Goal: Task Accomplishment & Management: Complete application form

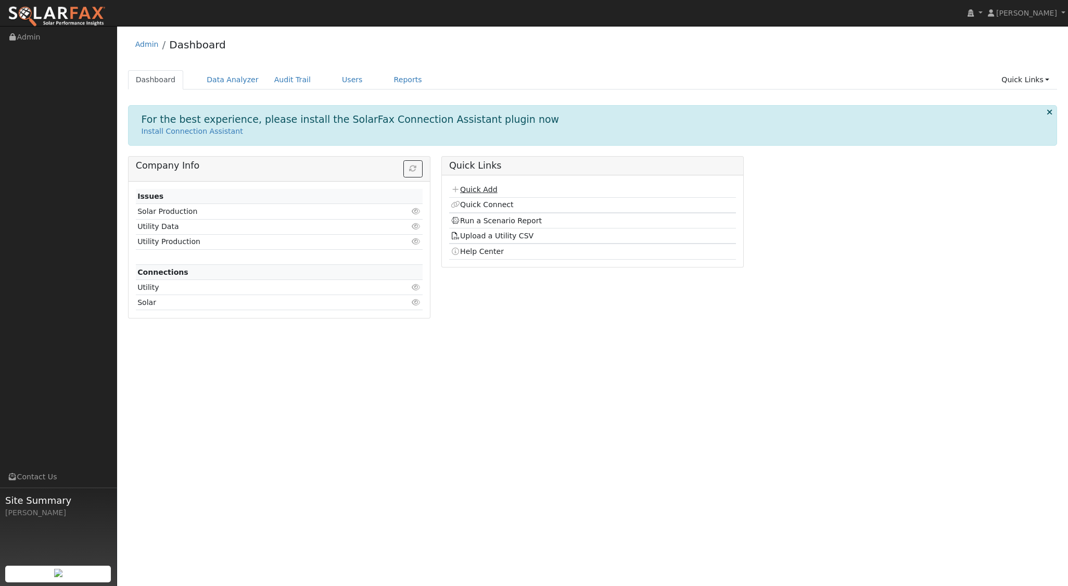
click at [486, 186] on link "Quick Add" at bounding box center [474, 189] width 46 height 8
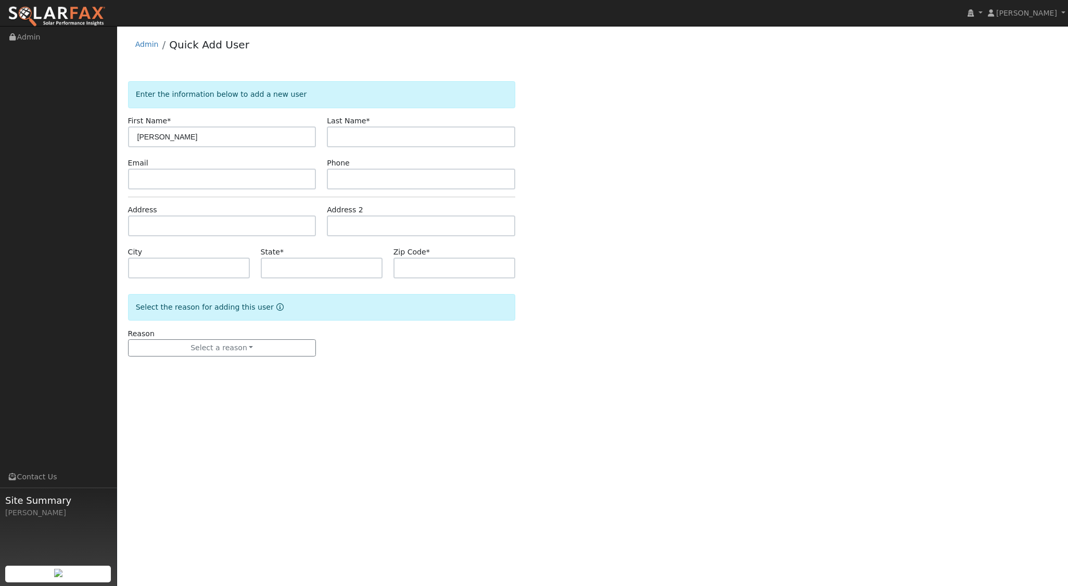
type input "[PERSON_NAME]"
click at [157, 230] on input "text" at bounding box center [222, 226] width 188 height 21
type input "1311 [GEOGRAPHIC_DATA]"
type input "Christopher"
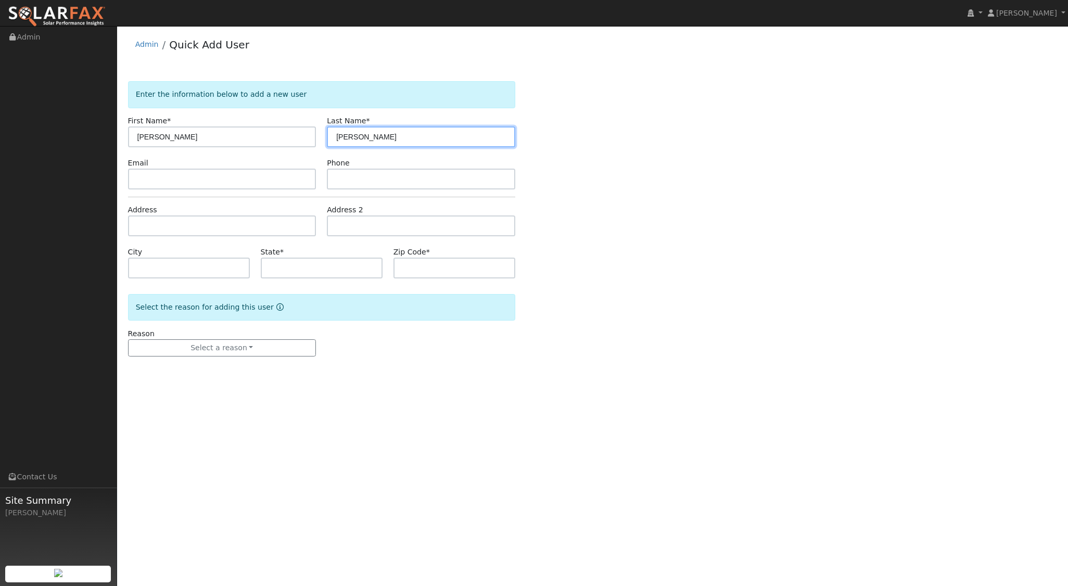
type input "Roybal"
click at [160, 226] on input "text" at bounding box center [222, 226] width 188 height 21
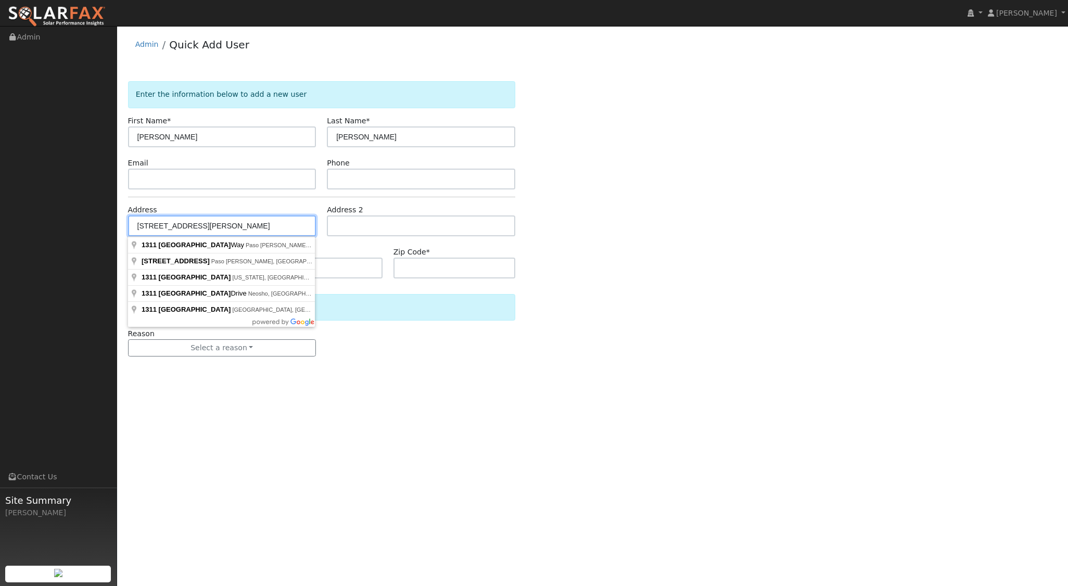
type input "1311 Oak Ridge Way"
type input "Paso Robles"
type input "CA"
type input "93446"
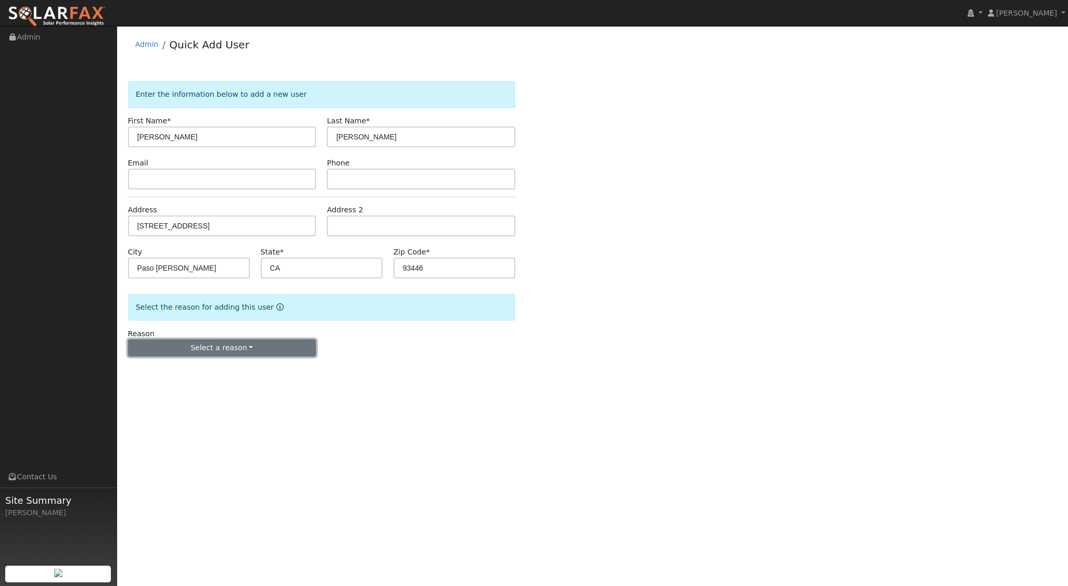
click at [246, 346] on button "Select a reason" at bounding box center [222, 348] width 188 height 18
click at [192, 371] on link "New lead" at bounding box center [186, 369] width 115 height 15
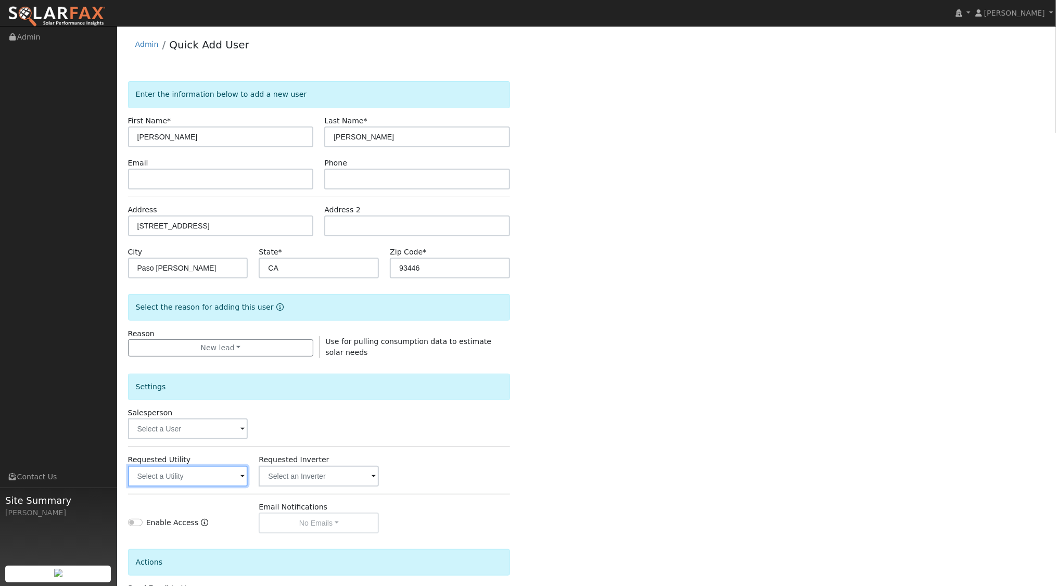
click at [217, 478] on input "text" at bounding box center [188, 476] width 120 height 21
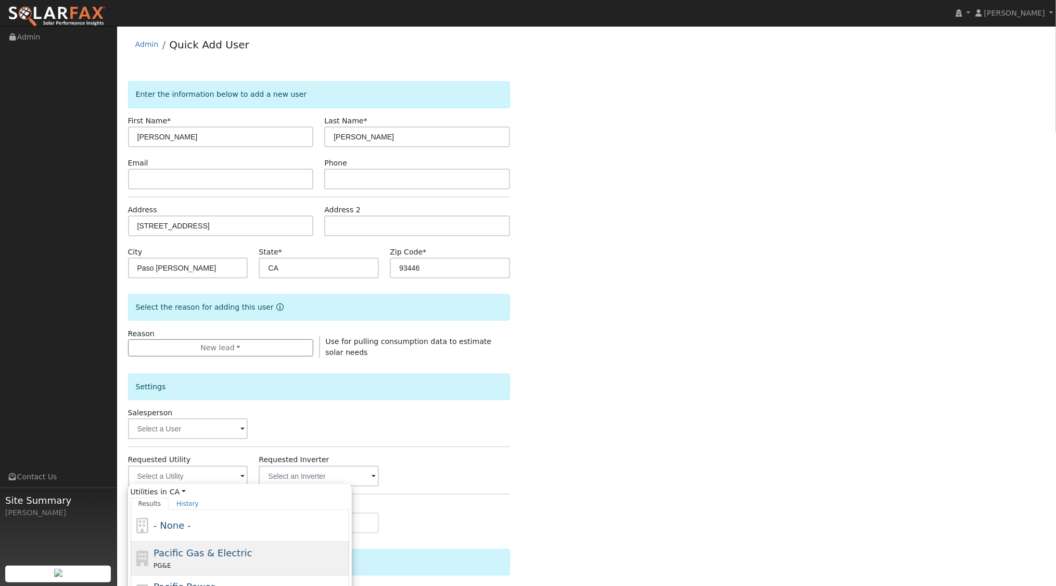
click at [203, 548] on span "Pacific Gas & Electric" at bounding box center [203, 553] width 98 height 11
type input "Pacific Gas & Electric"
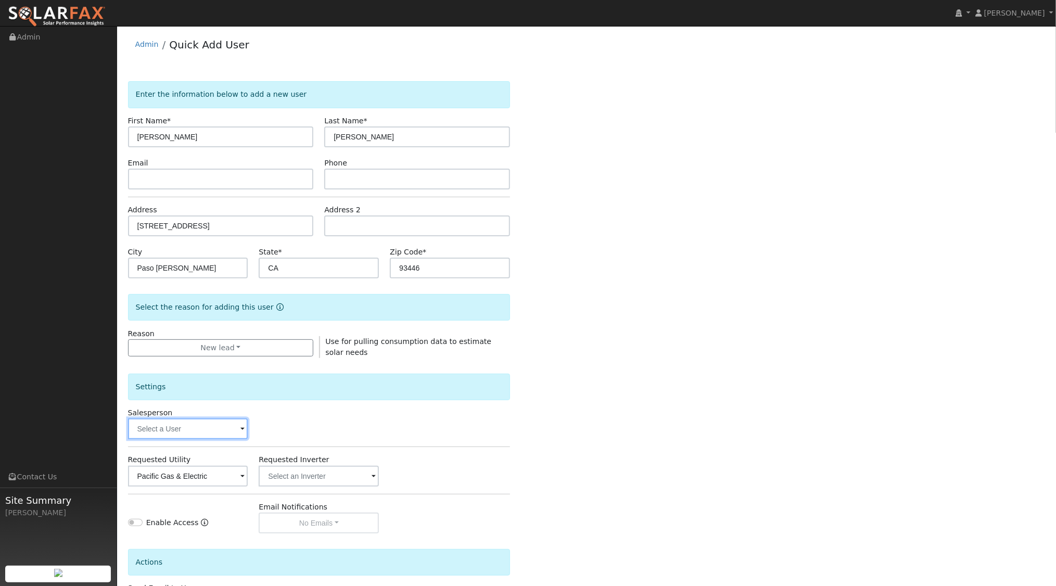
click at [214, 429] on input "text" at bounding box center [188, 429] width 120 height 21
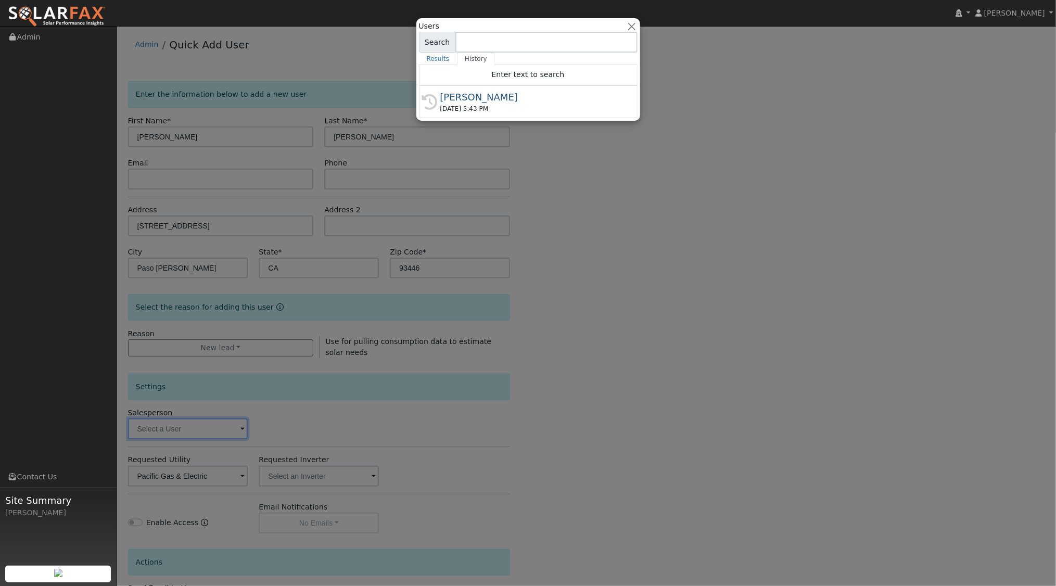
click at [494, 104] on div "09/08/2025 5:43 PM" at bounding box center [532, 108] width 185 height 9
type input "[PERSON_NAME]"
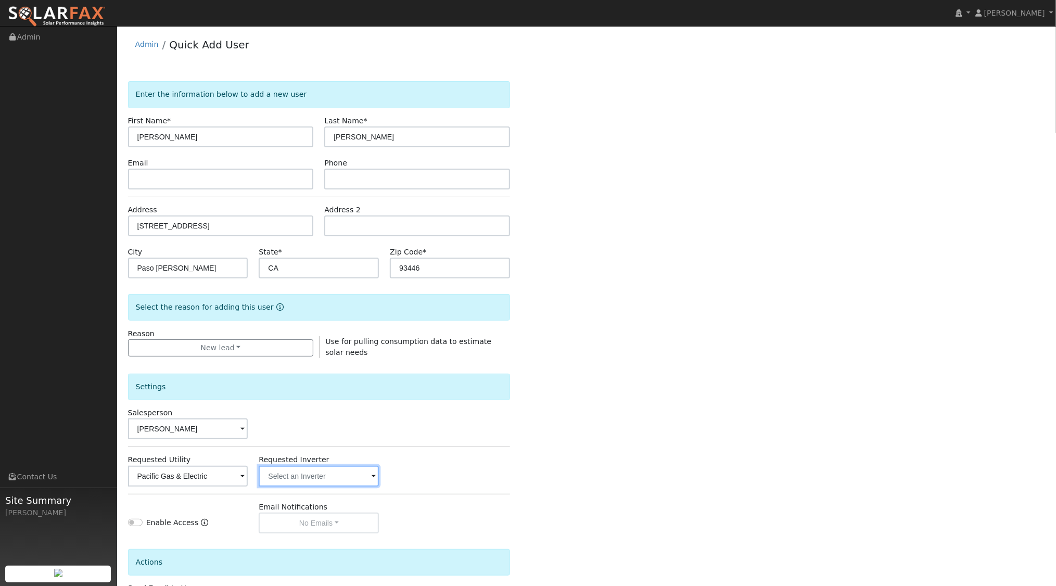
click at [360, 481] on input "text" at bounding box center [319, 476] width 120 height 21
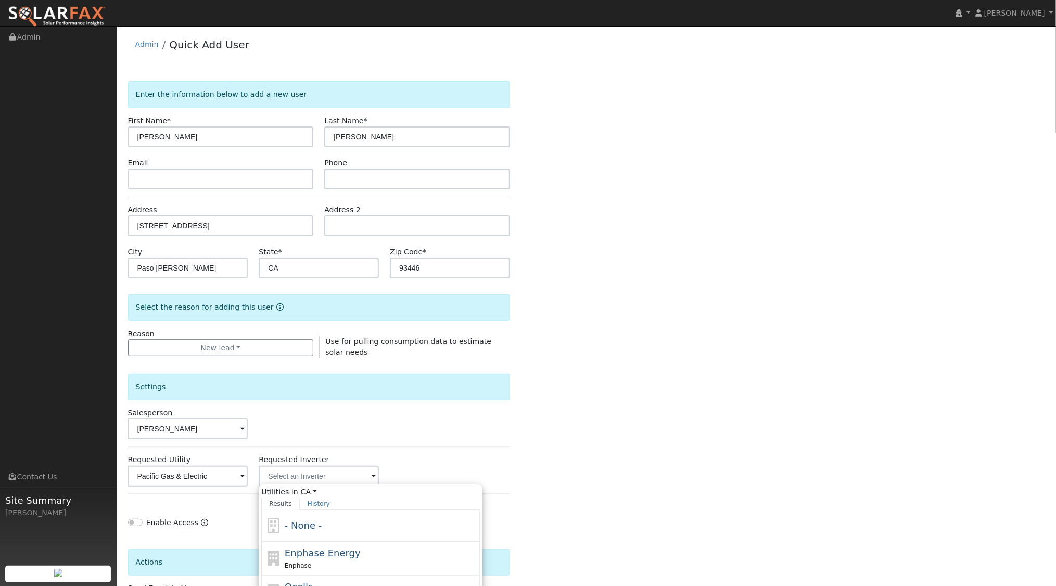
click at [639, 423] on div "Enter the information below to add a new user First Name * Christopher Last Nam…" at bounding box center [587, 375] width 918 height 588
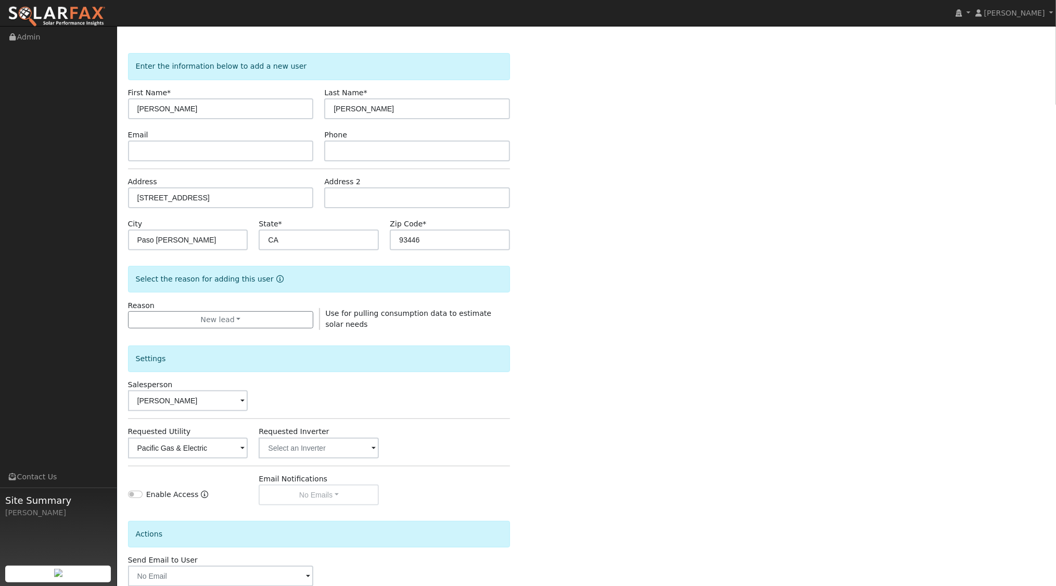
scroll to position [86, 0]
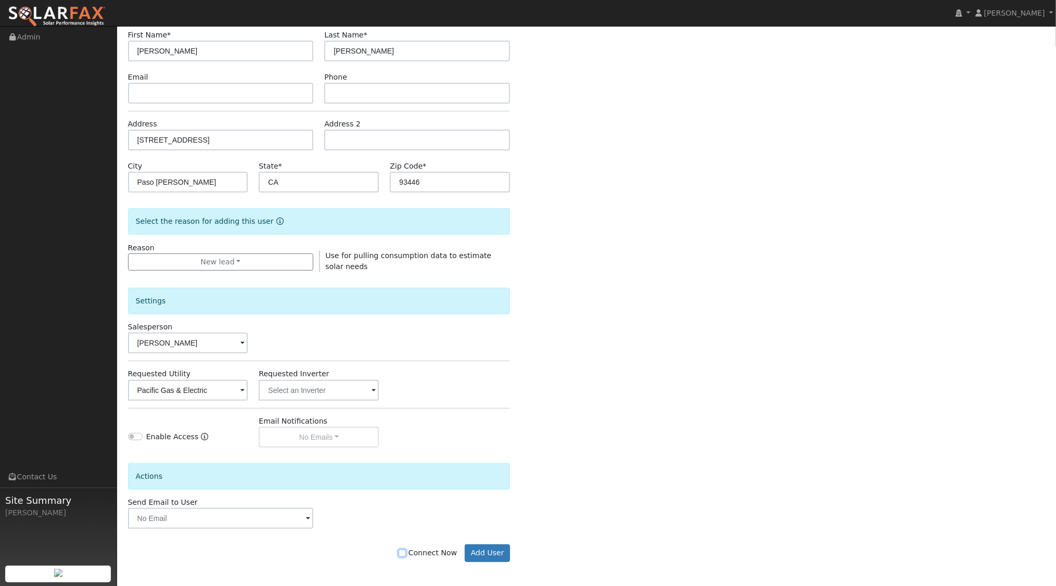
click at [406, 550] on input "Connect Now" at bounding box center [402, 553] width 7 height 7
checkbox input "true"
click at [489, 553] on button "Add User" at bounding box center [487, 554] width 45 height 18
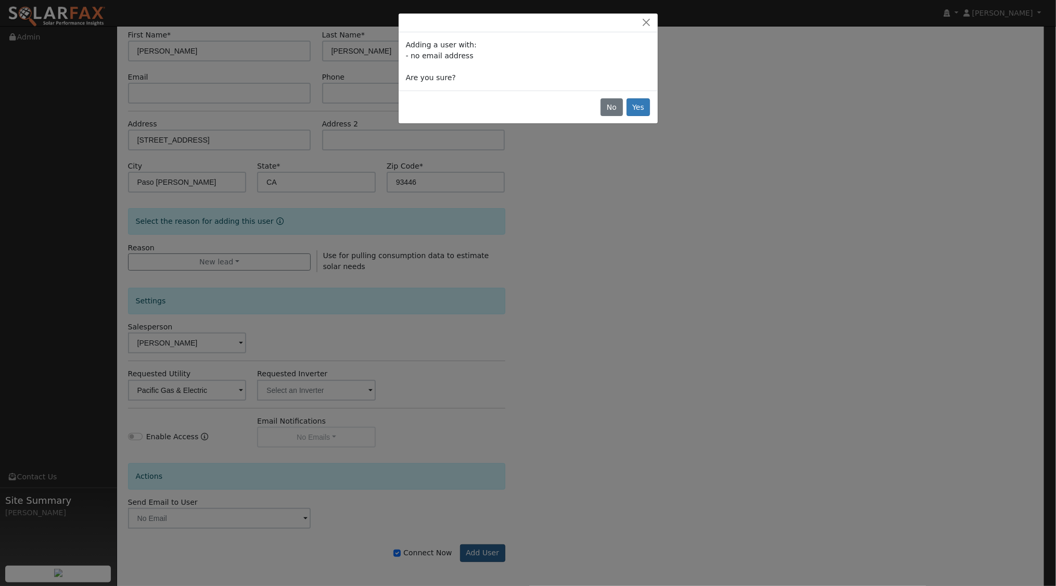
scroll to position [84, 0]
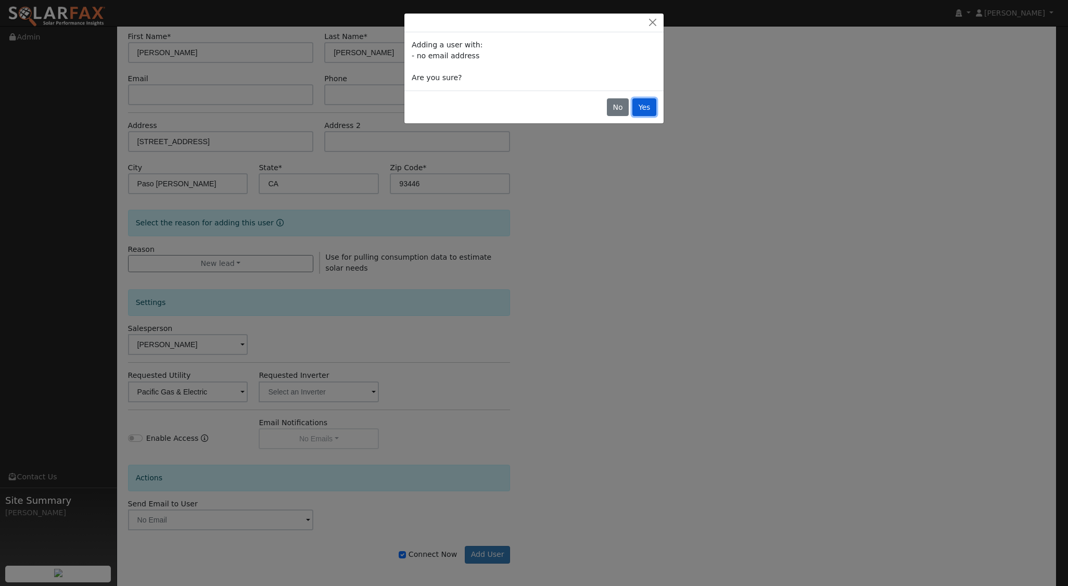
click at [645, 105] on button "Yes" at bounding box center [644, 107] width 24 height 18
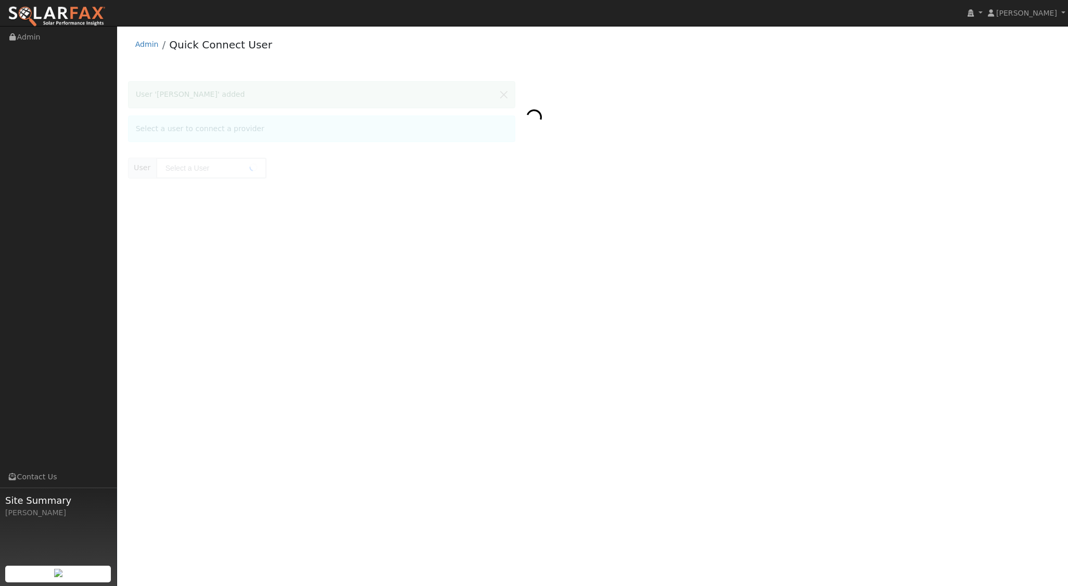
type input "[PERSON_NAME]"
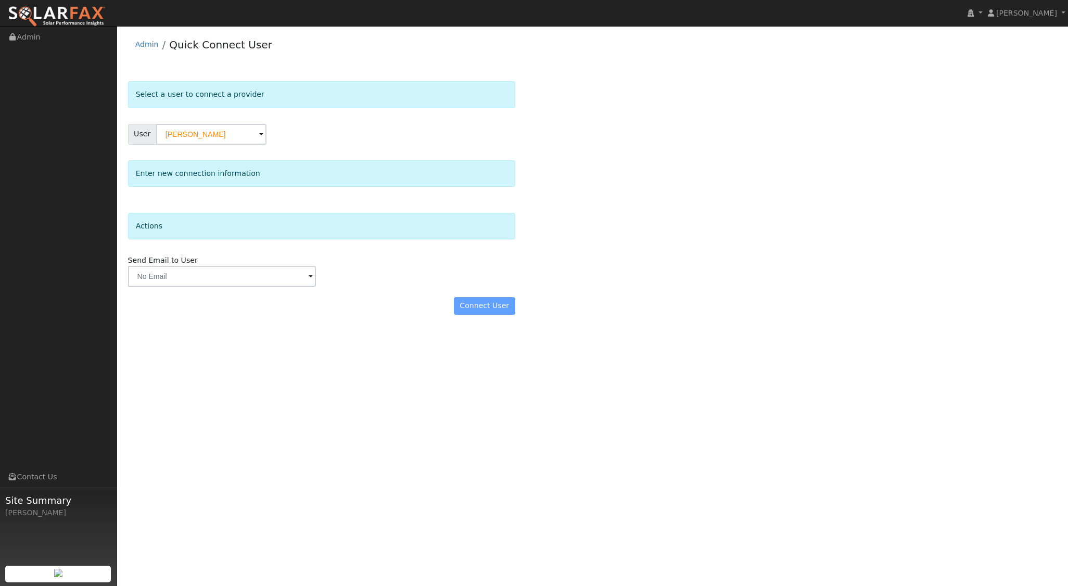
click at [259, 134] on span at bounding box center [261, 135] width 4 height 12
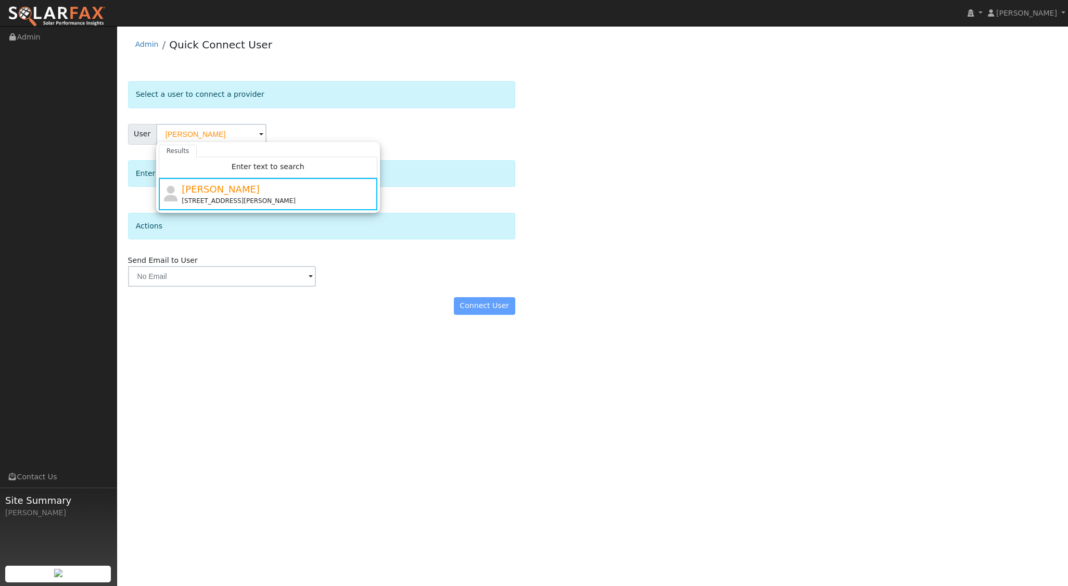
drag, startPoint x: 199, startPoint y: 131, endPoint x: 325, endPoint y: 116, distance: 126.9
click at [325, 116] on form "Select a user to connect a provider User [PERSON_NAME] Results Enter text to se…" at bounding box center [321, 203] width 387 height 244
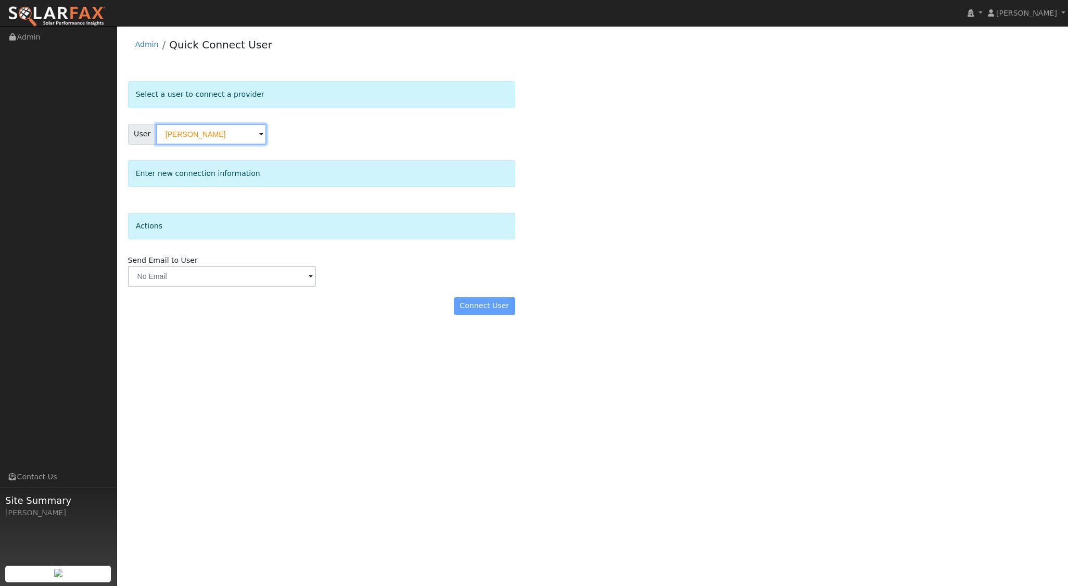
click at [253, 139] on input "[PERSON_NAME]" at bounding box center [211, 134] width 110 height 21
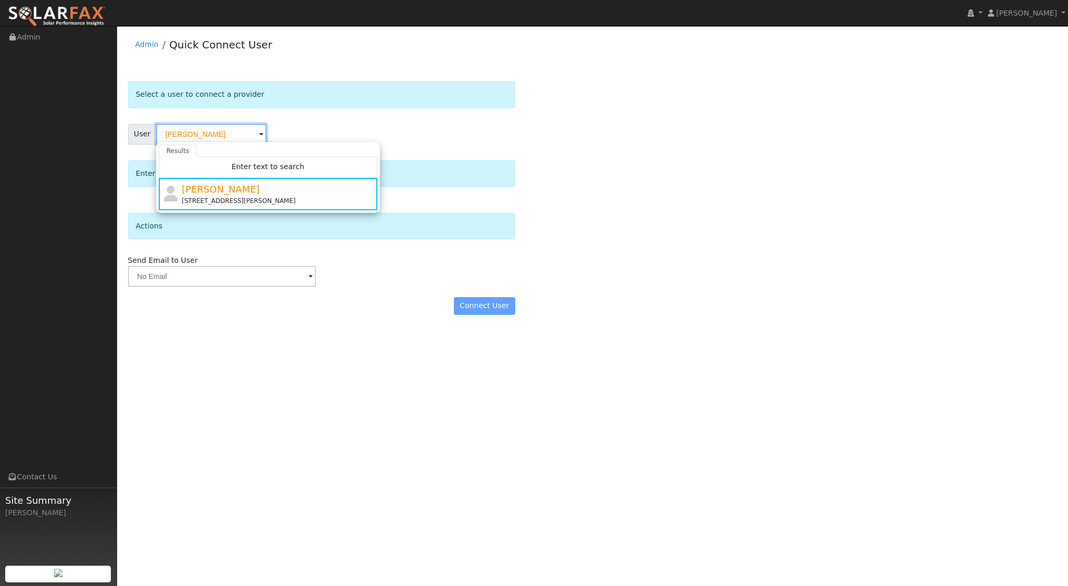
click at [253, 135] on input "[PERSON_NAME]" at bounding box center [211, 134] width 110 height 21
click at [254, 181] on div "[PERSON_NAME] [STREET_ADDRESS][PERSON_NAME]" at bounding box center [268, 194] width 219 height 32
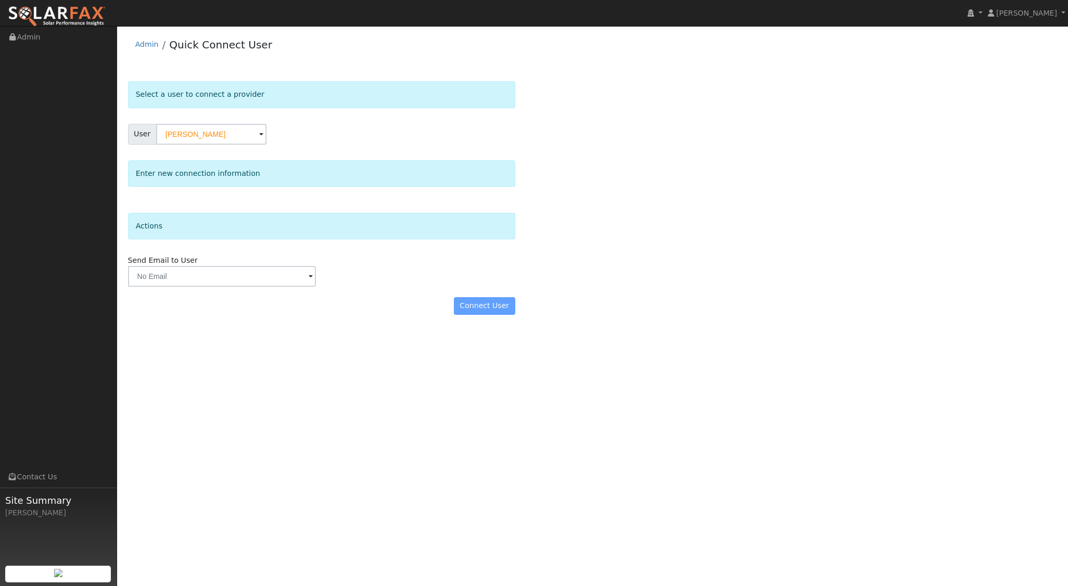
click at [311, 180] on div "Enter new connection information" at bounding box center [321, 173] width 387 height 27
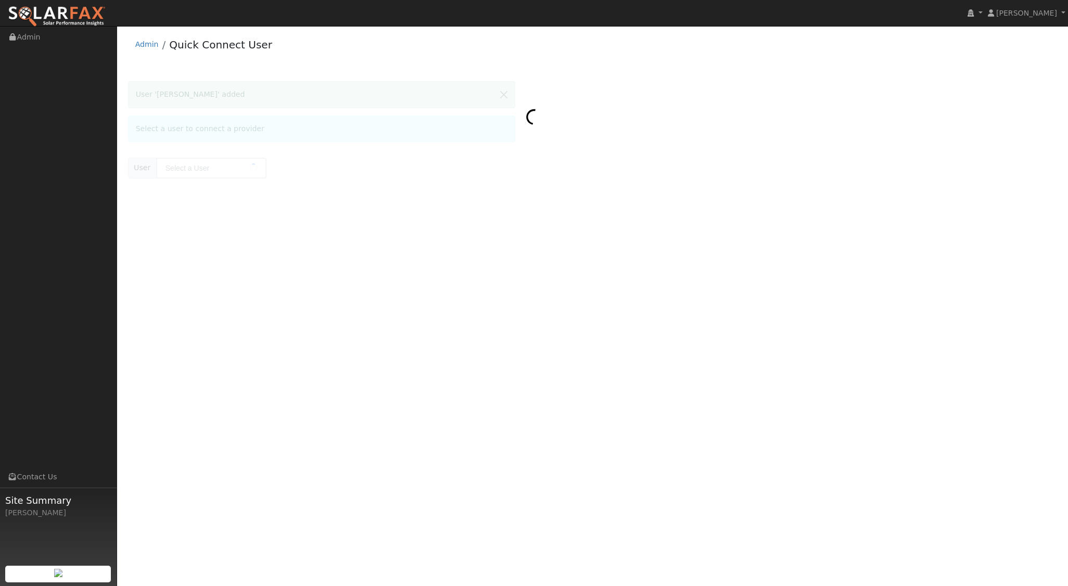
type input "[PERSON_NAME]"
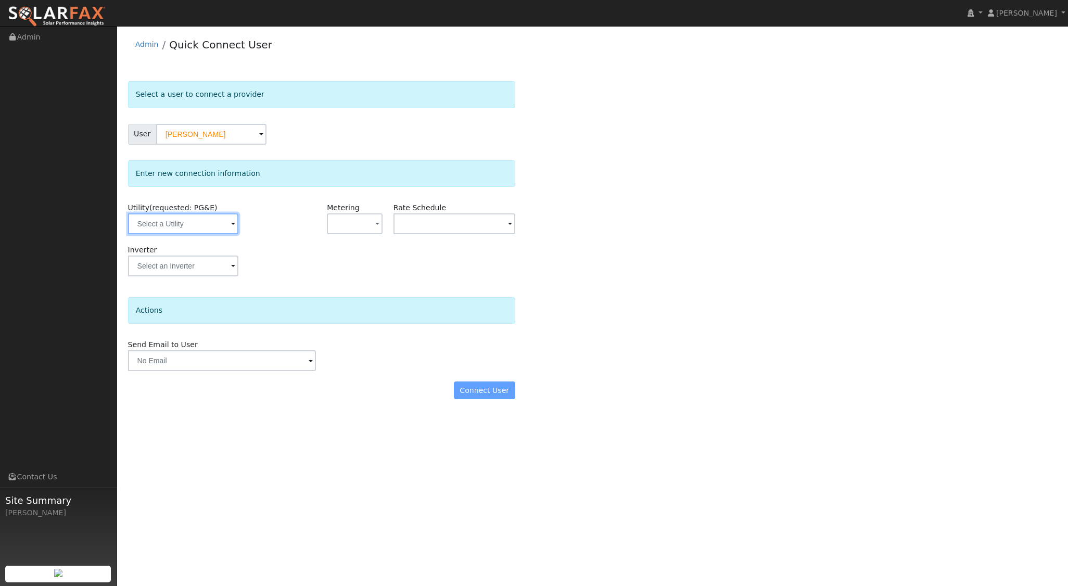
click at [187, 218] on input "text" at bounding box center [183, 223] width 110 height 21
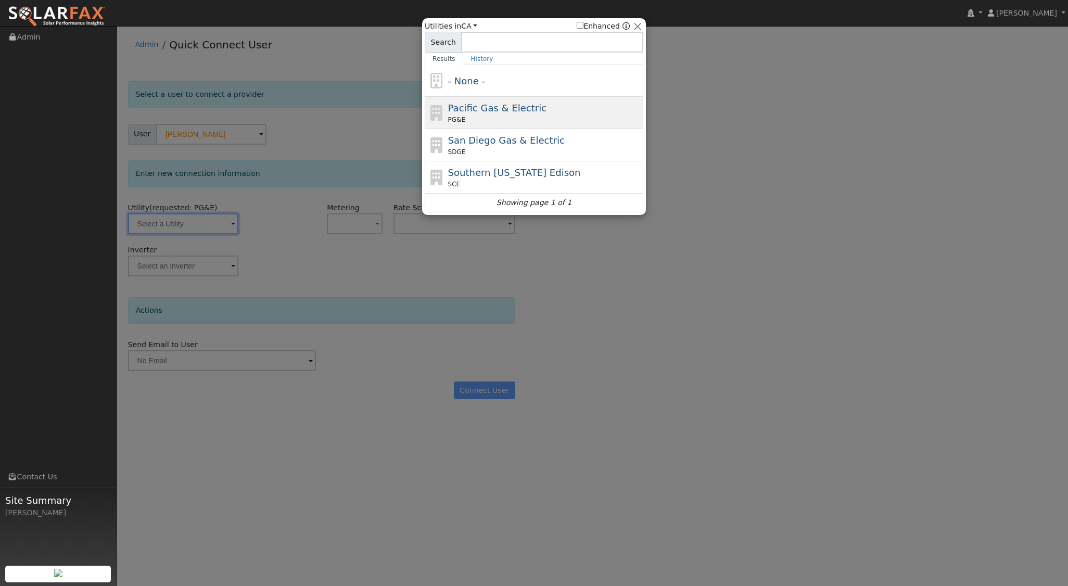
click at [481, 114] on div "Pacific Gas & Electric PG&E" at bounding box center [544, 112] width 193 height 23
type input "PG&E"
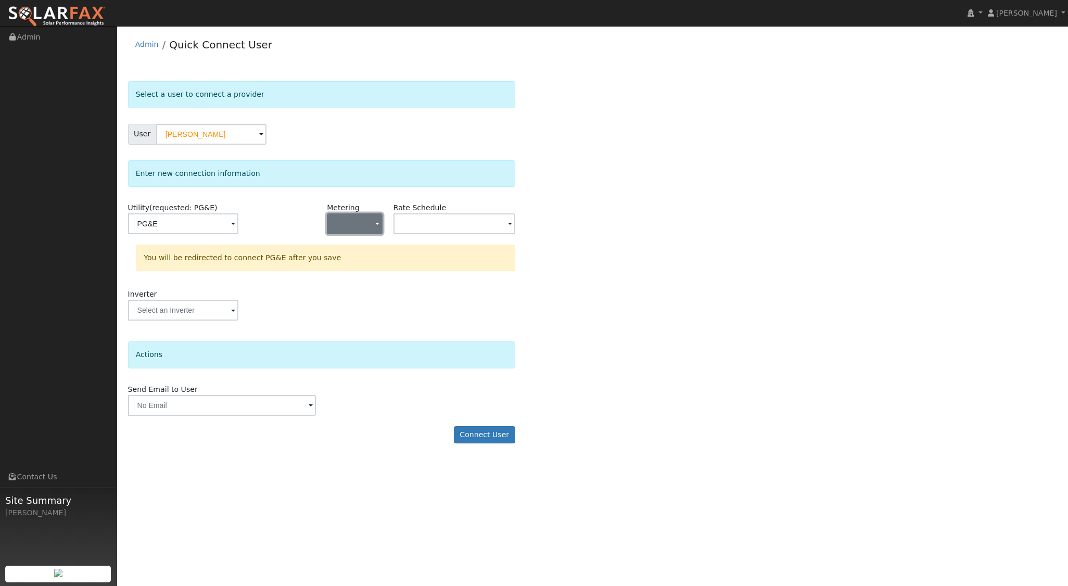
click at [373, 219] on button "button" at bounding box center [354, 223] width 55 height 21
click at [362, 266] on link "NEM" at bounding box center [363, 261] width 72 height 15
click at [480, 223] on input "text" at bounding box center [455, 223] width 122 height 21
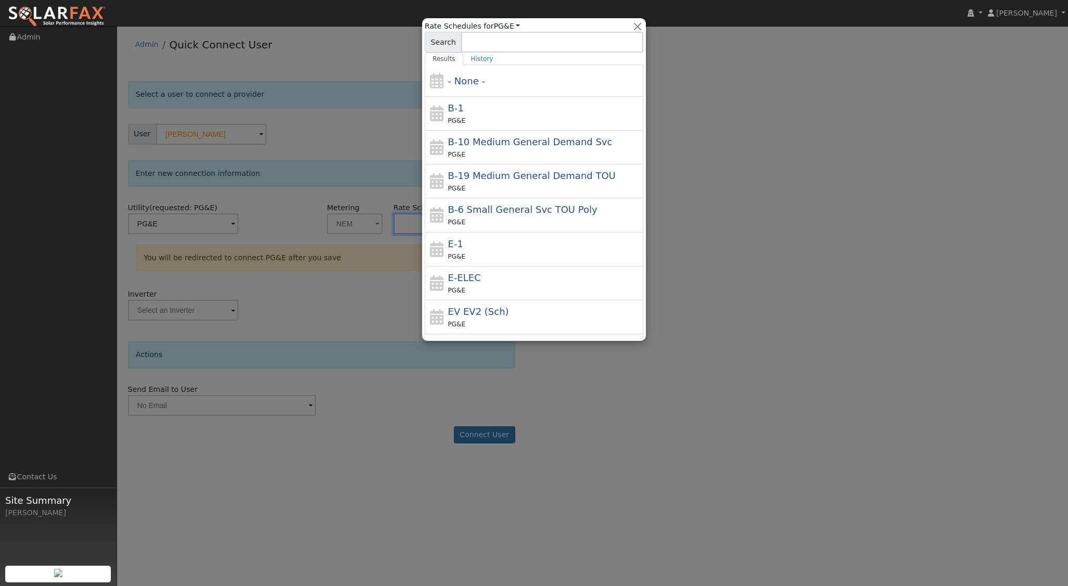
click at [474, 237] on div "E-1 PG&E" at bounding box center [544, 249] width 193 height 25
type input "E-1"
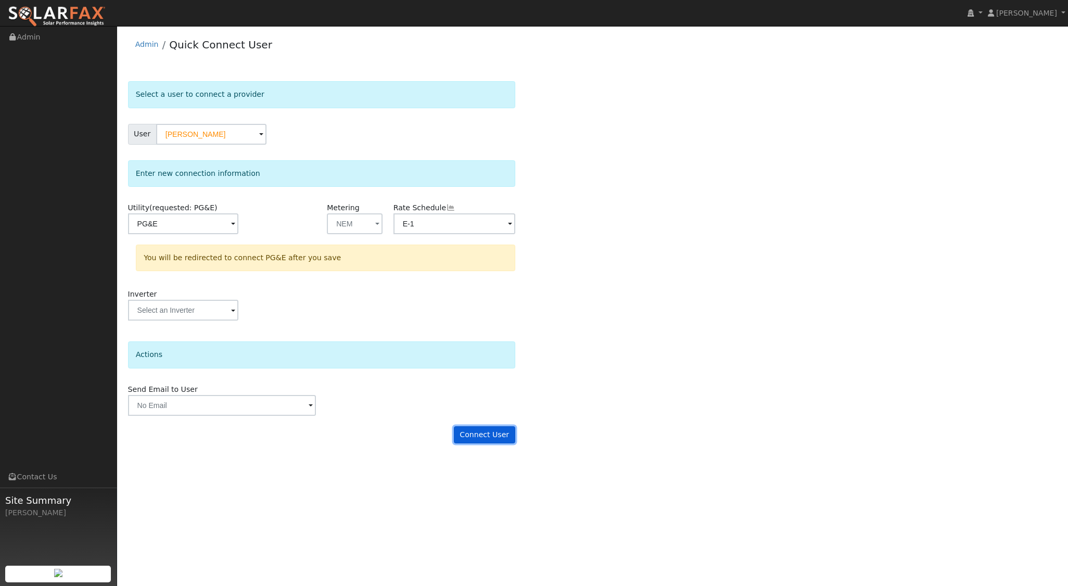
click at [484, 437] on button "Connect User" at bounding box center [484, 435] width 61 height 18
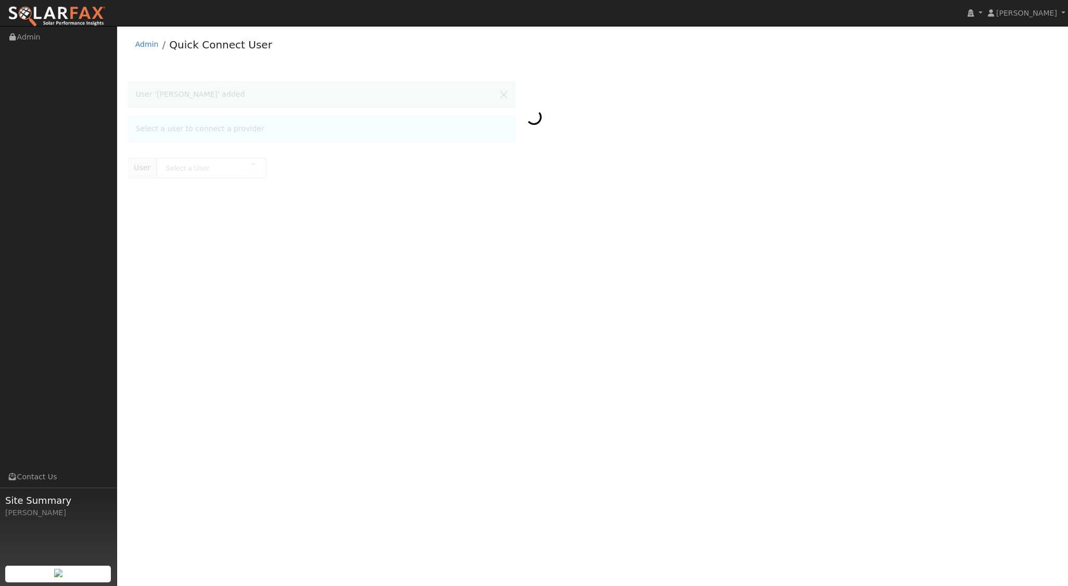
type input "[PERSON_NAME]"
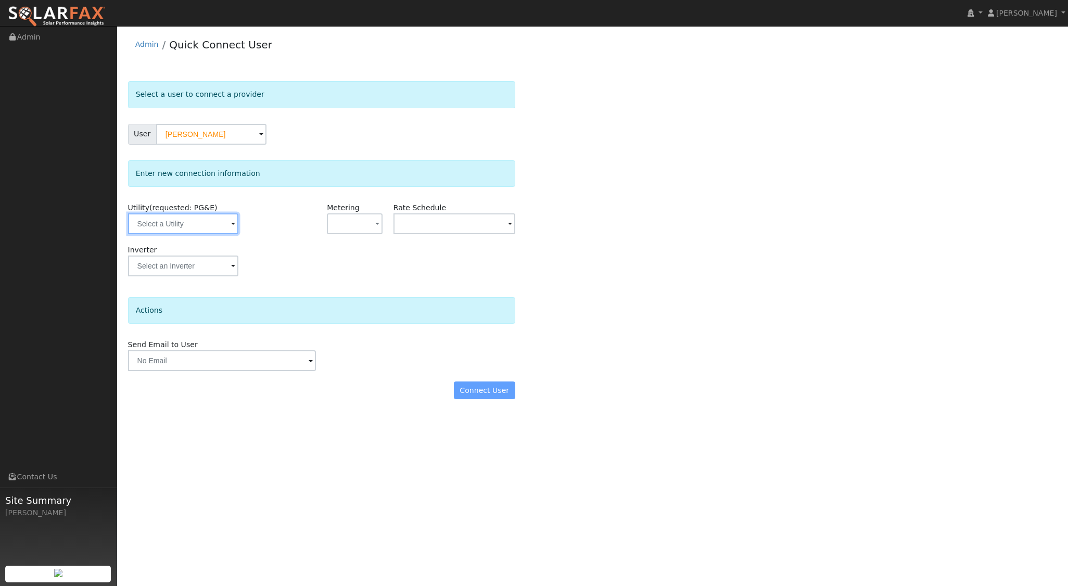
click at [218, 228] on input "text" at bounding box center [183, 223] width 110 height 21
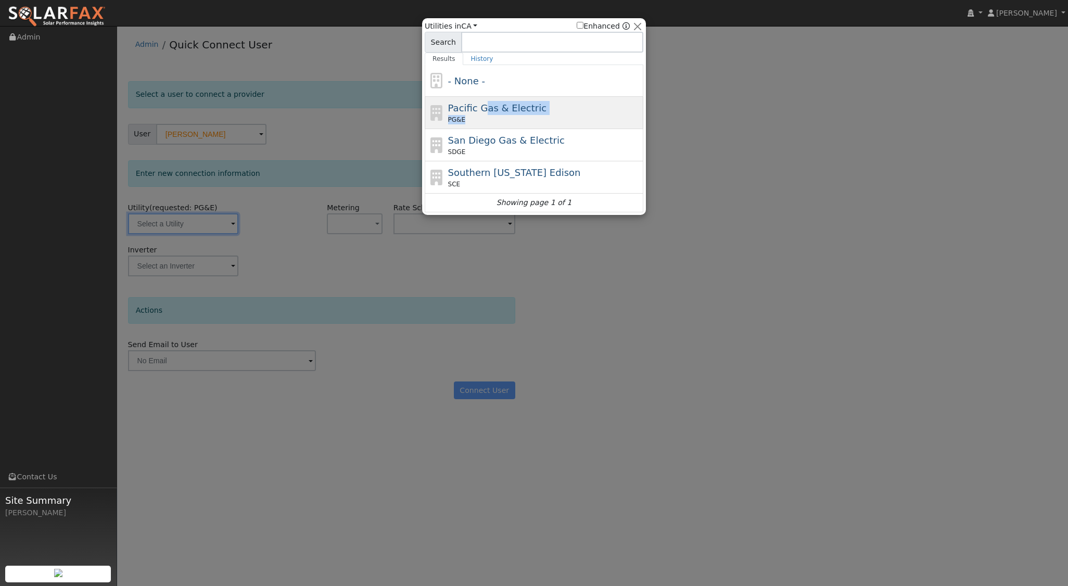
click at [481, 114] on div "Pacific Gas & Electric PG&E" at bounding box center [544, 112] width 193 height 23
type input "PG&E"
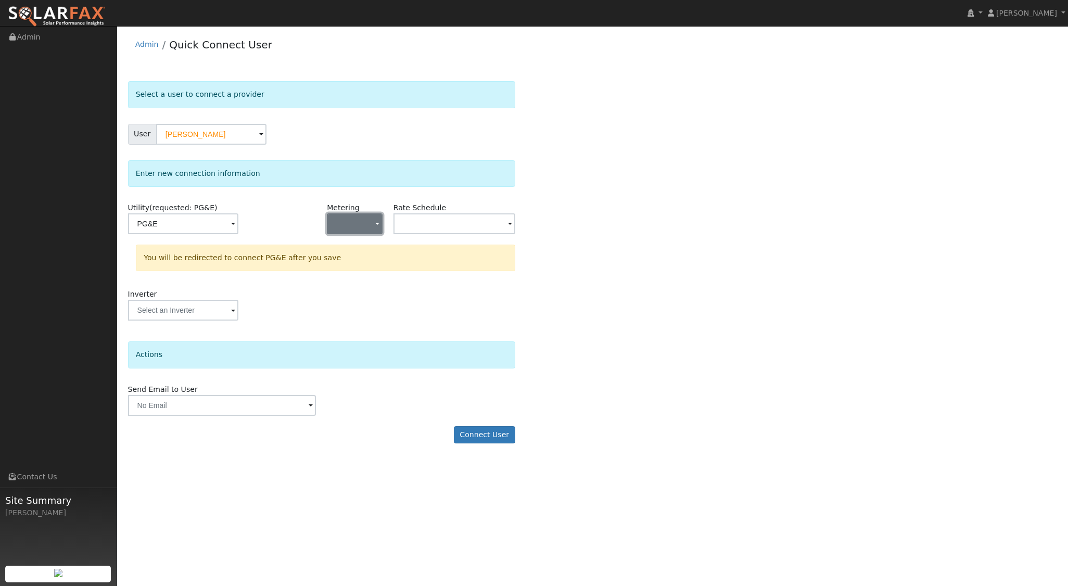
click at [369, 227] on button "button" at bounding box center [354, 223] width 55 height 21
click at [353, 264] on link "NEM" at bounding box center [363, 261] width 72 height 15
click at [475, 228] on input "text" at bounding box center [455, 223] width 122 height 21
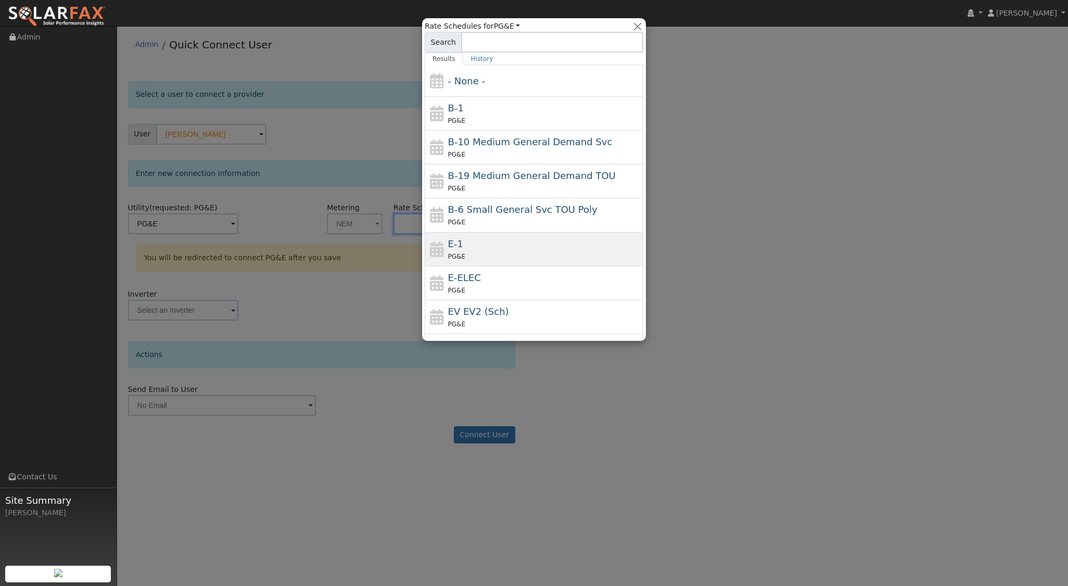
click at [475, 245] on div "E-1 PG&E" at bounding box center [544, 249] width 193 height 25
type input "E-1"
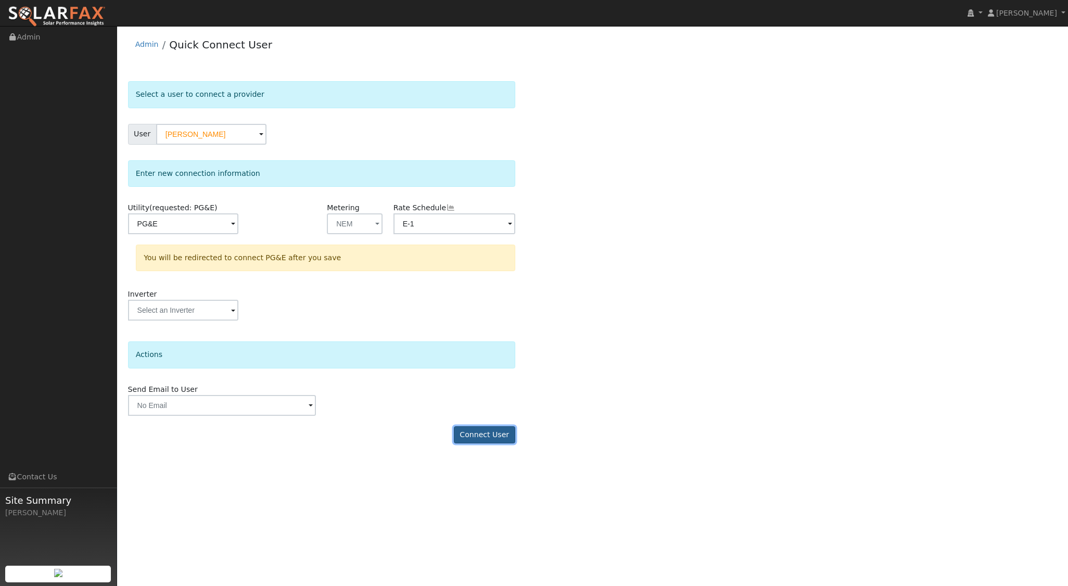
click at [492, 439] on button "Connect User" at bounding box center [484, 435] width 61 height 18
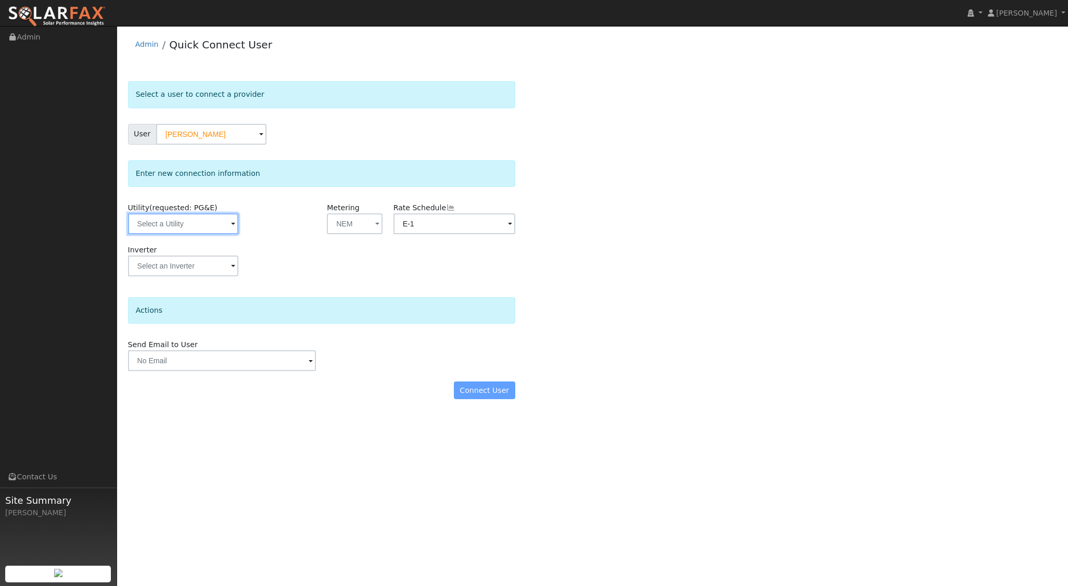
click at [223, 219] on input "text" at bounding box center [183, 223] width 110 height 21
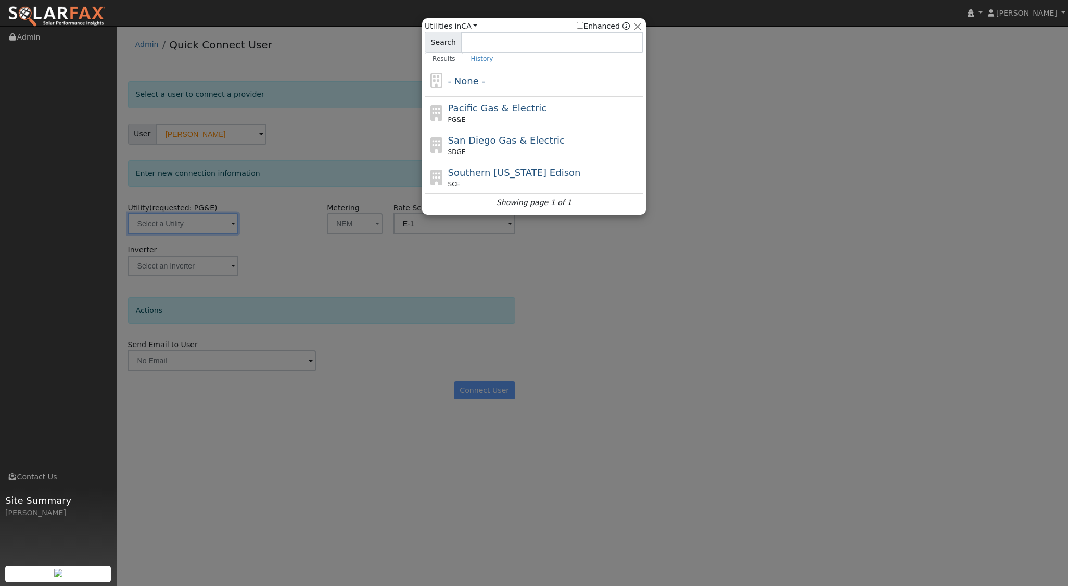
click at [497, 103] on span "Pacific Gas & Electric" at bounding box center [497, 108] width 98 height 11
type input "PG&E"
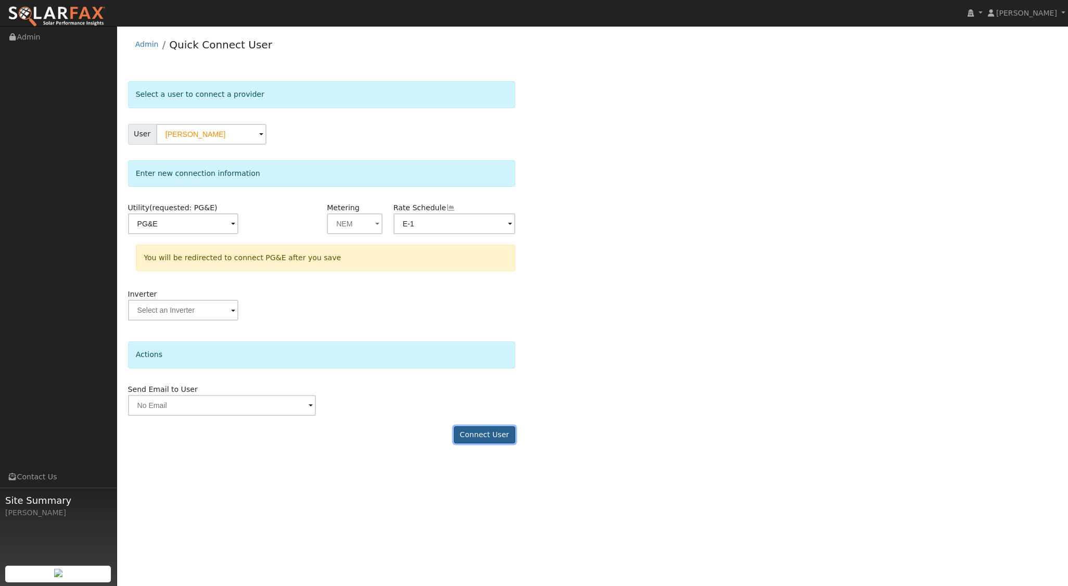
click at [504, 437] on button "Connect User" at bounding box center [484, 435] width 61 height 18
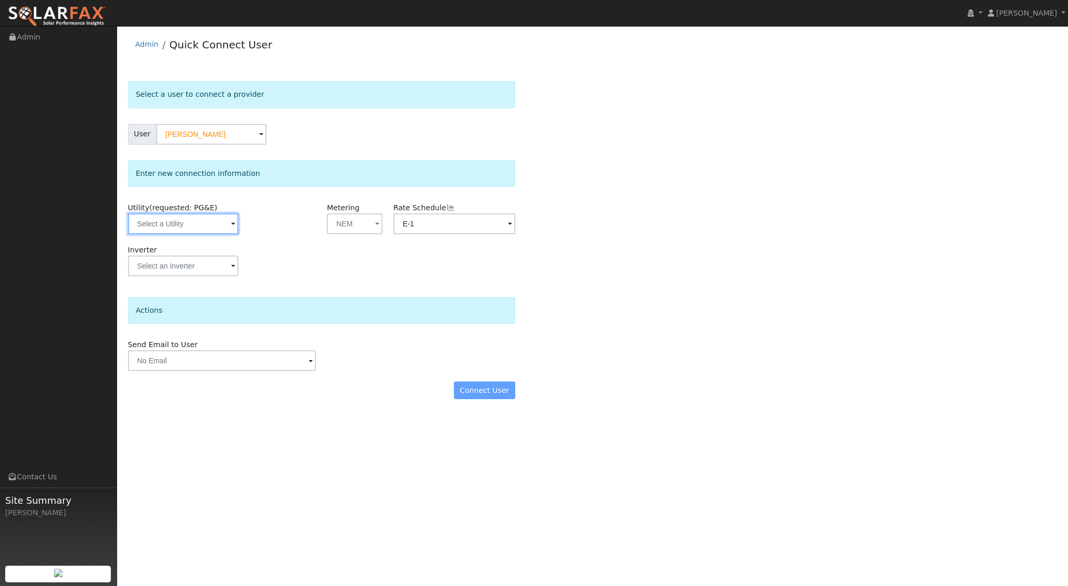
click at [226, 228] on input "text" at bounding box center [183, 223] width 110 height 21
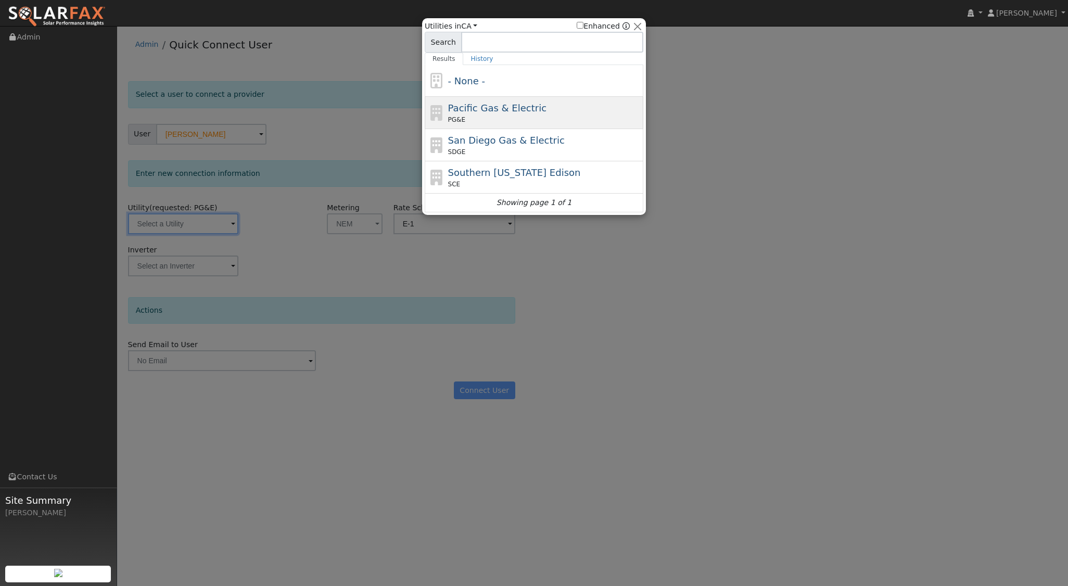
click at [509, 105] on span "Pacific Gas & Electric" at bounding box center [497, 108] width 98 height 11
type input "PG&E"
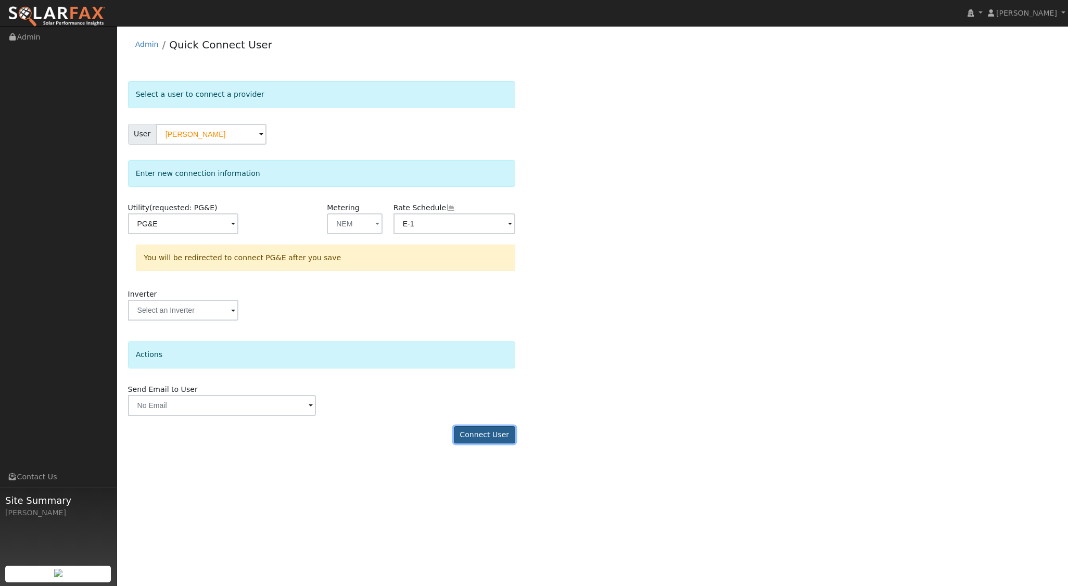
click at [486, 433] on button "Connect User" at bounding box center [484, 435] width 61 height 18
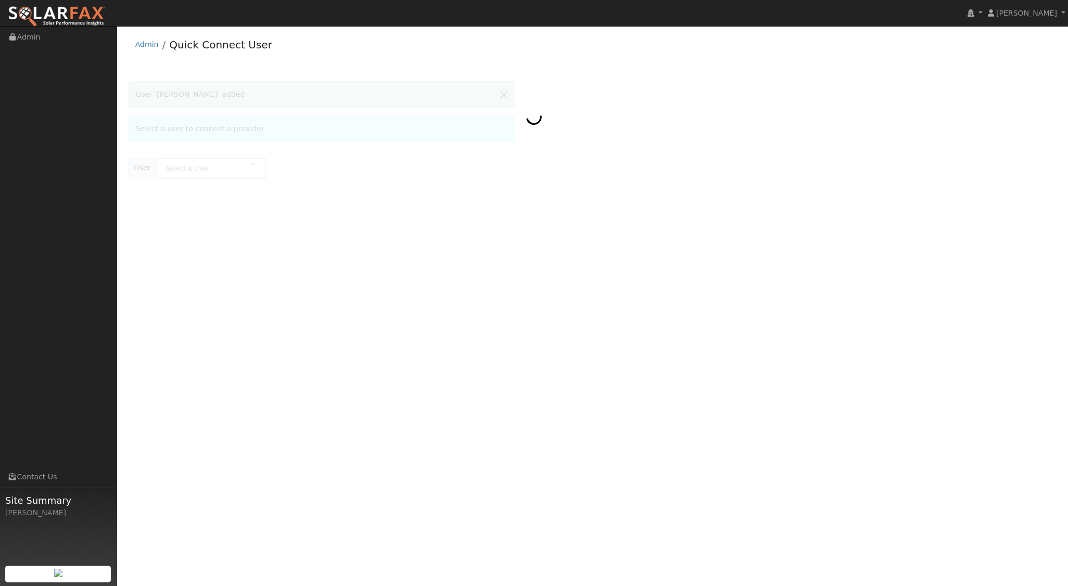
type input "Christopher Roybal"
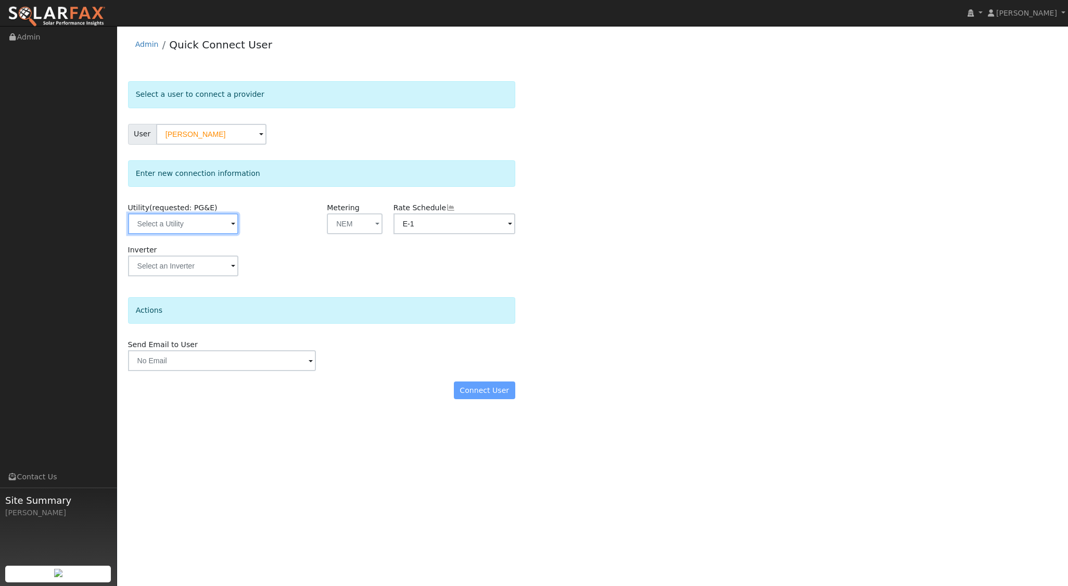
click at [200, 223] on input "text" at bounding box center [183, 223] width 110 height 21
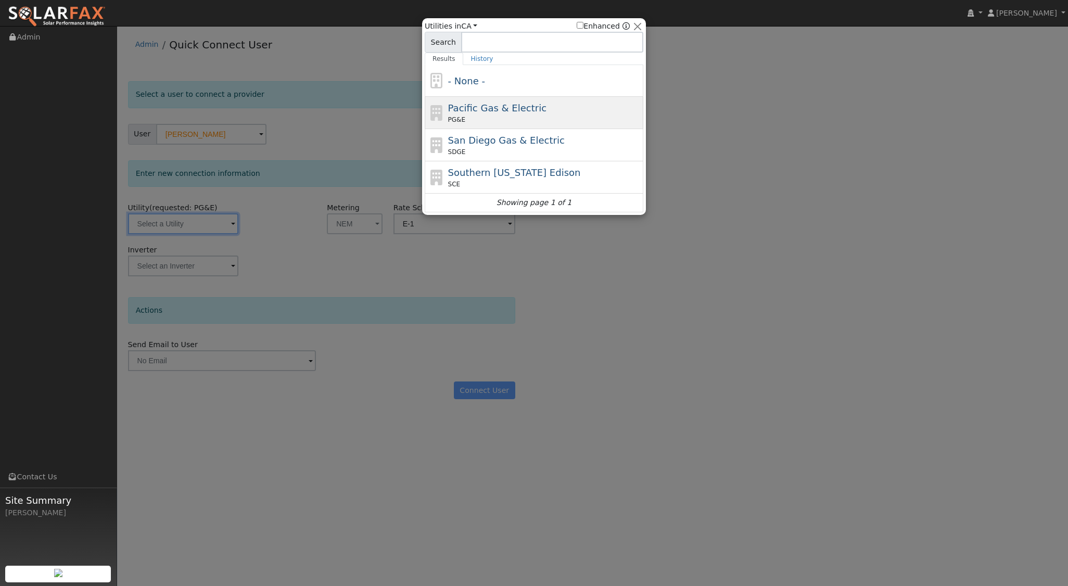
click at [476, 118] on div "PG&E" at bounding box center [544, 119] width 193 height 9
type input "PG&E"
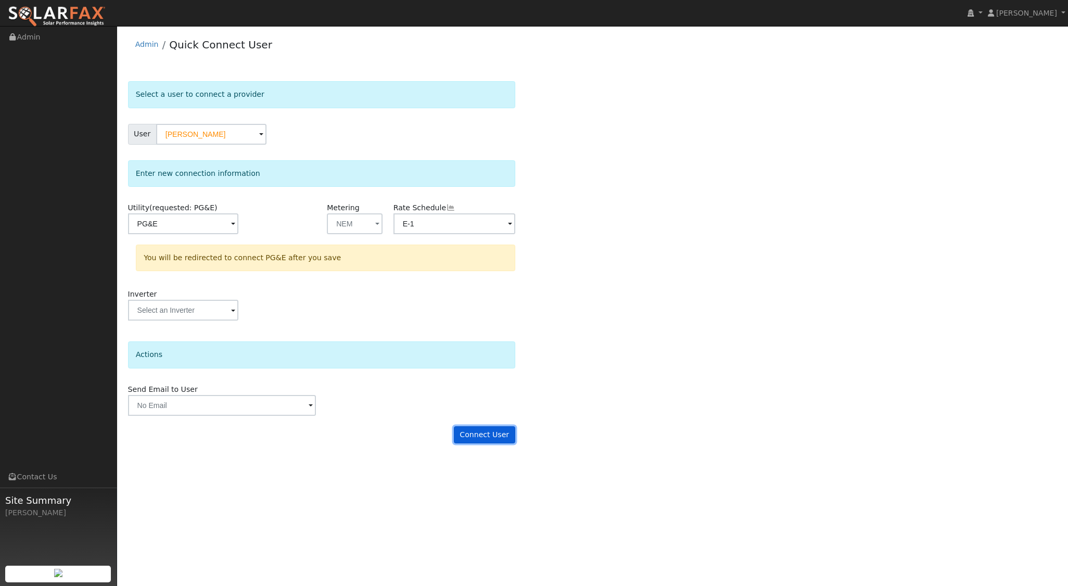
click at [488, 433] on button "Connect User" at bounding box center [484, 435] width 61 height 18
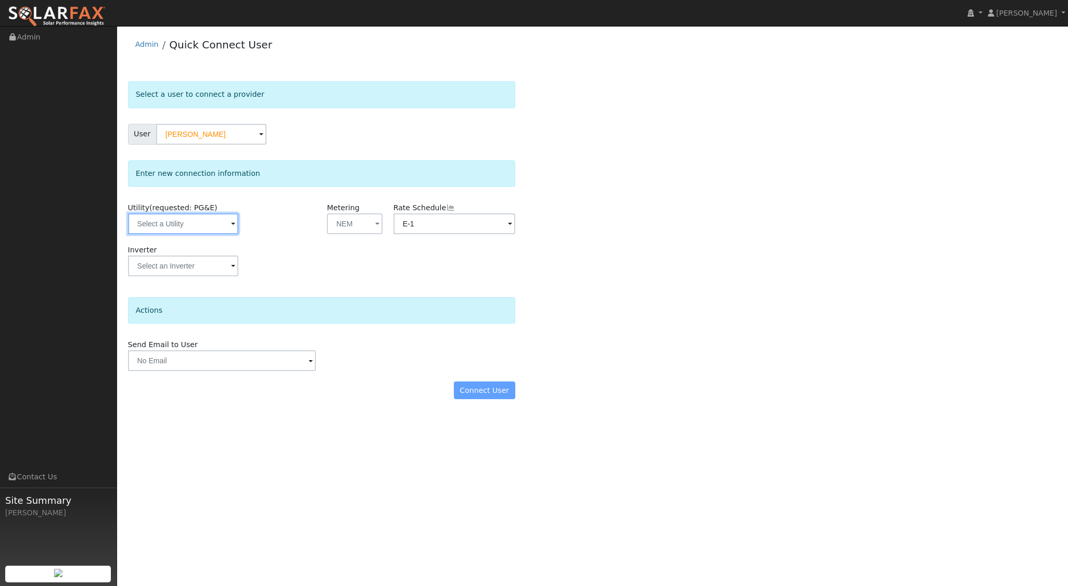
click at [225, 219] on input "text" at bounding box center [183, 223] width 110 height 21
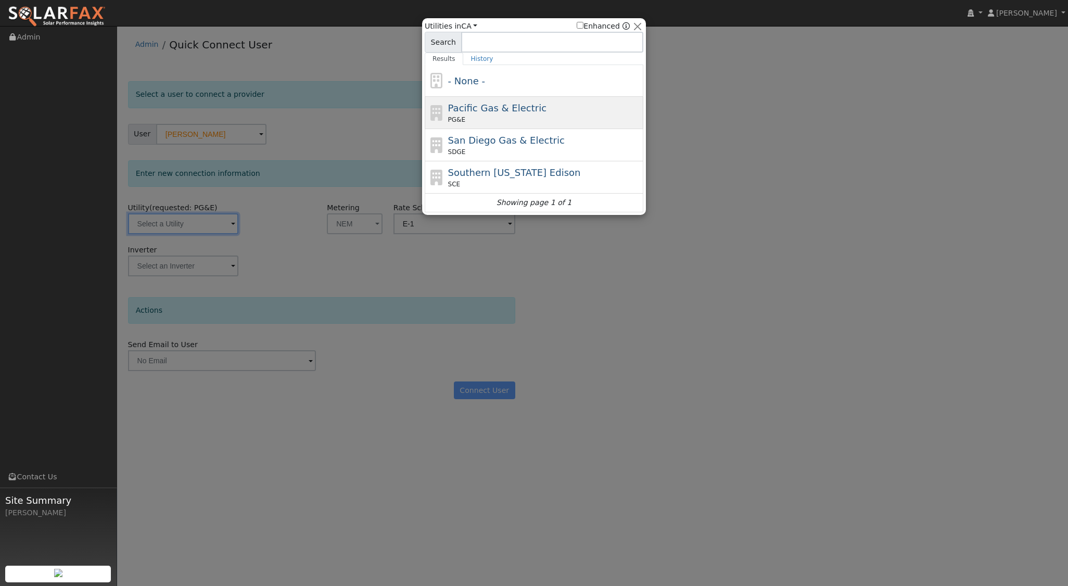
click at [576, 109] on div "Pacific Gas & Electric PG&E" at bounding box center [544, 112] width 193 height 23
type input "PG&E"
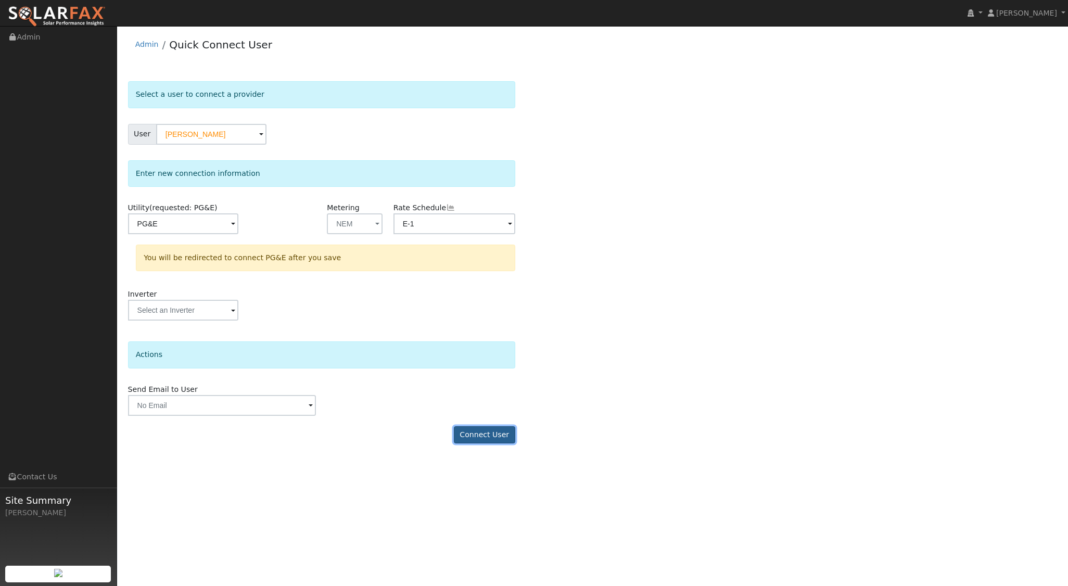
click at [490, 428] on button "Connect User" at bounding box center [484, 435] width 61 height 18
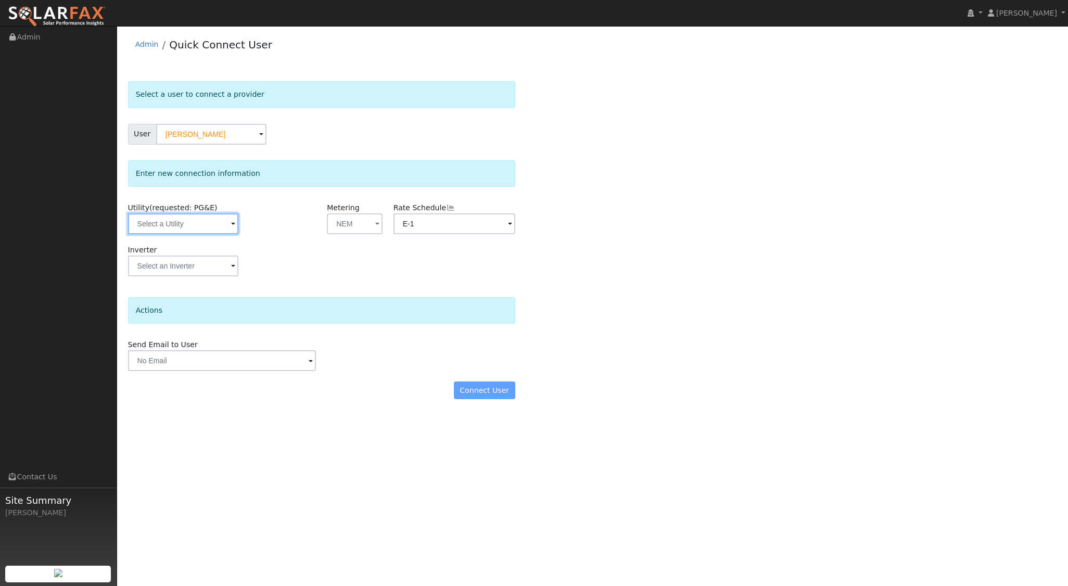
click at [223, 219] on input "text" at bounding box center [183, 223] width 110 height 21
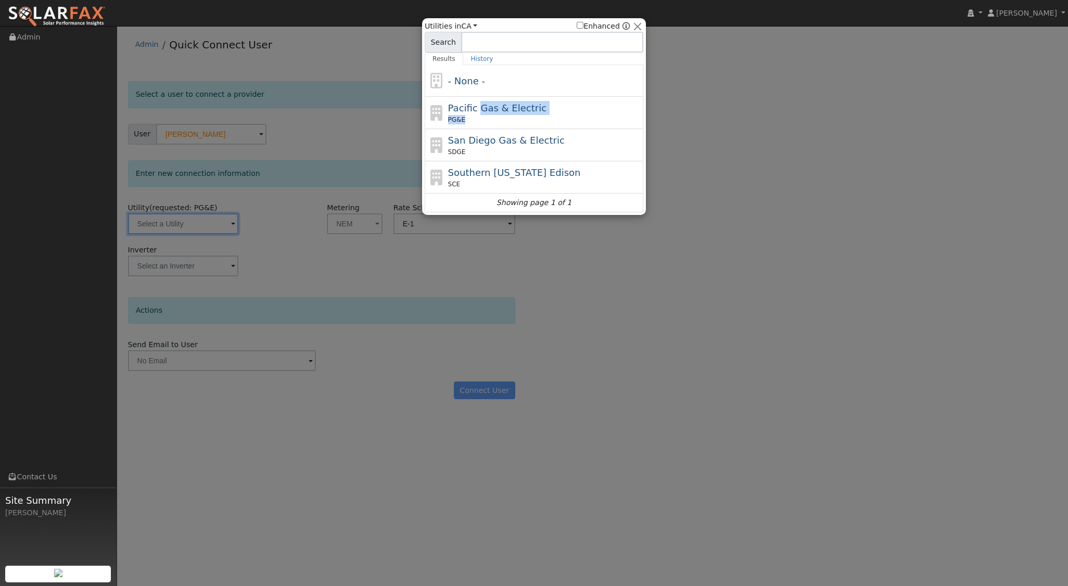
click at [475, 114] on div "Pacific Gas & Electric PG&E" at bounding box center [544, 112] width 193 height 23
type input "PG&E"
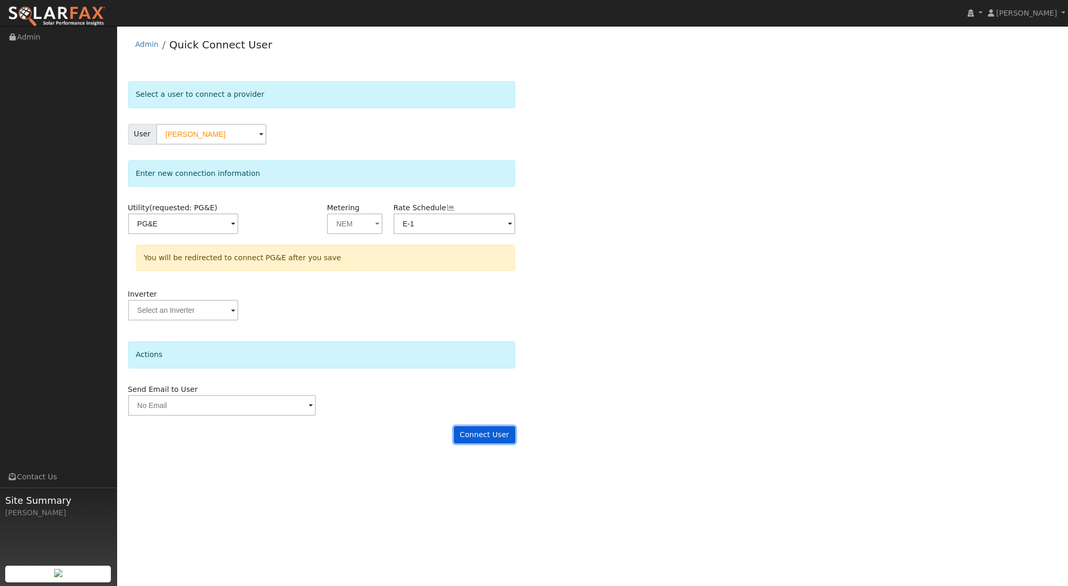
click at [499, 433] on button "Connect User" at bounding box center [484, 435] width 61 height 18
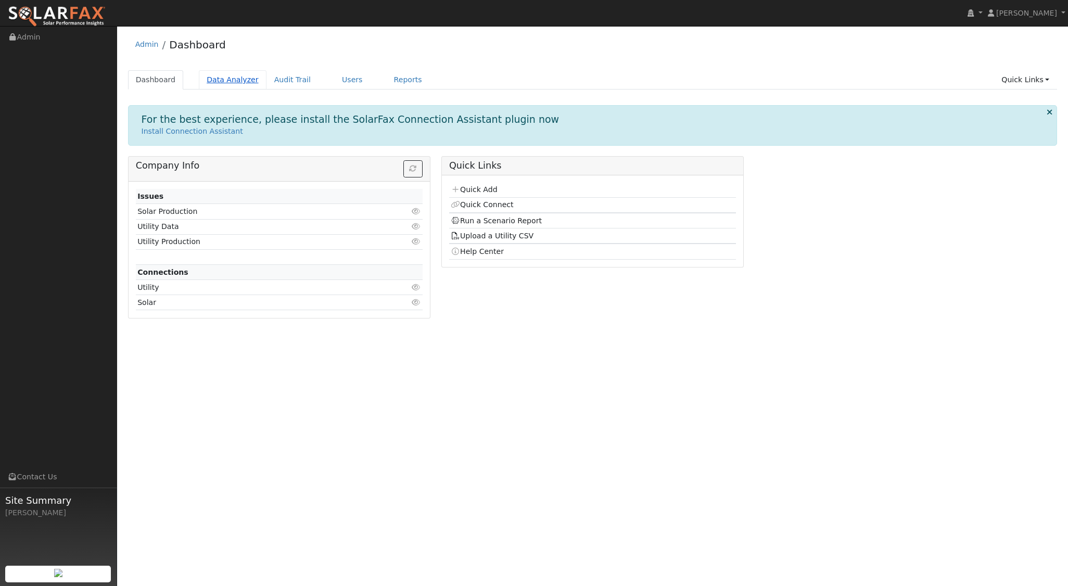
click at [226, 73] on link "Data Analyzer" at bounding box center [233, 79] width 68 height 19
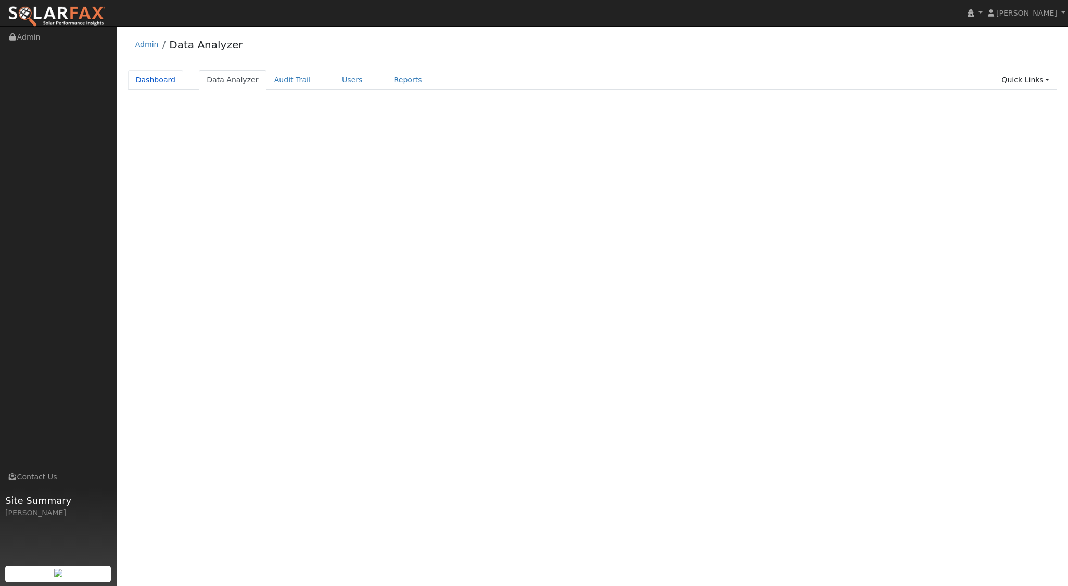
click at [142, 75] on link "Dashboard" at bounding box center [156, 79] width 56 height 19
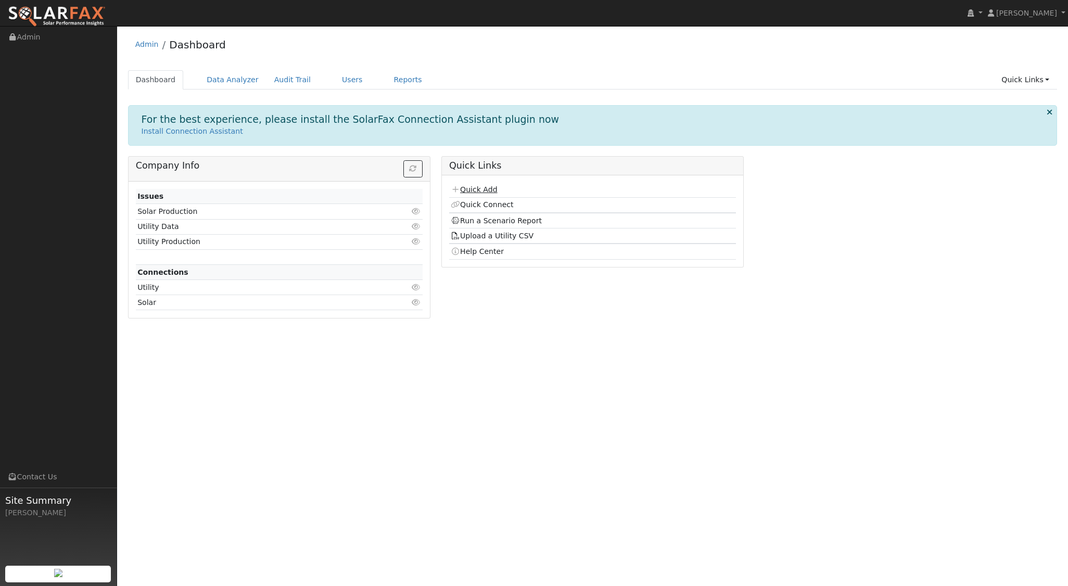
click at [491, 187] on link "Quick Add" at bounding box center [474, 189] width 46 height 8
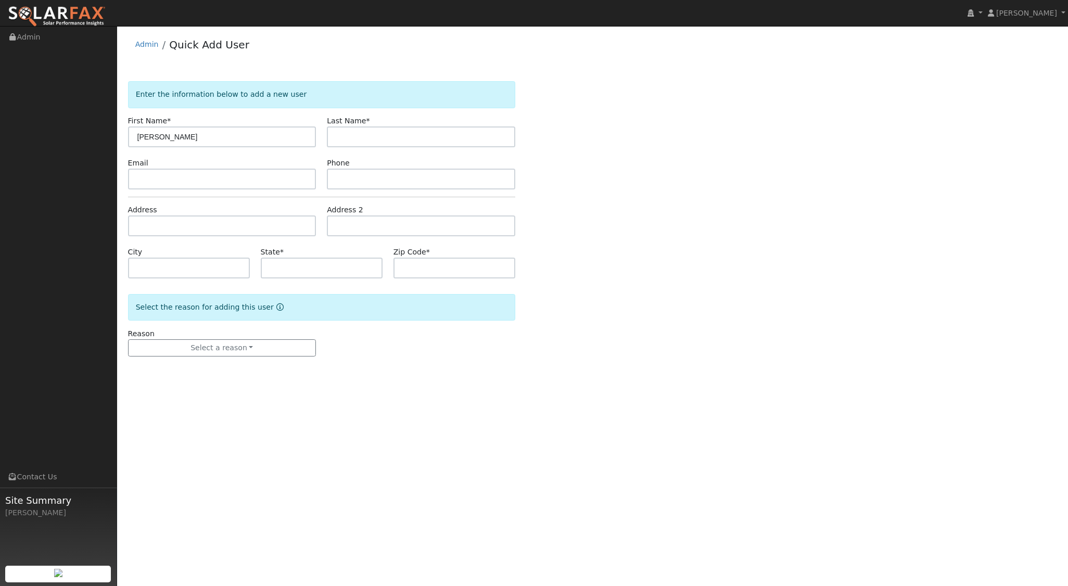
type input "[PERSON_NAME]"
click at [205, 220] on input "text" at bounding box center [222, 226] width 188 height 21
type input "[STREET_ADDRESS]"
type input "Paso [PERSON_NAME]"
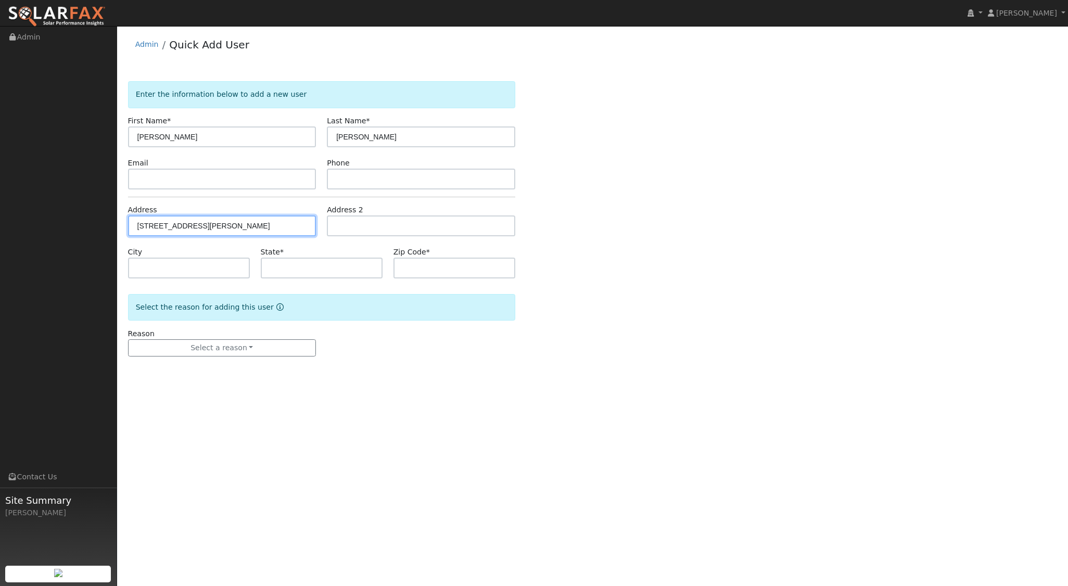
type input "CA"
type input "93446"
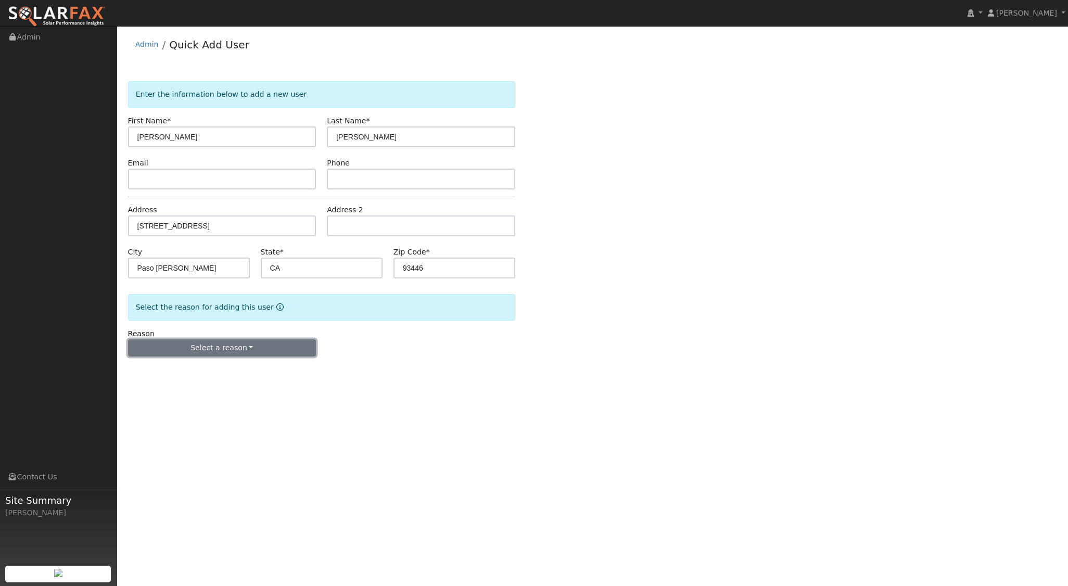
click at [261, 345] on button "Select a reason" at bounding box center [222, 348] width 188 height 18
click at [199, 372] on link "New lead" at bounding box center [186, 369] width 115 height 15
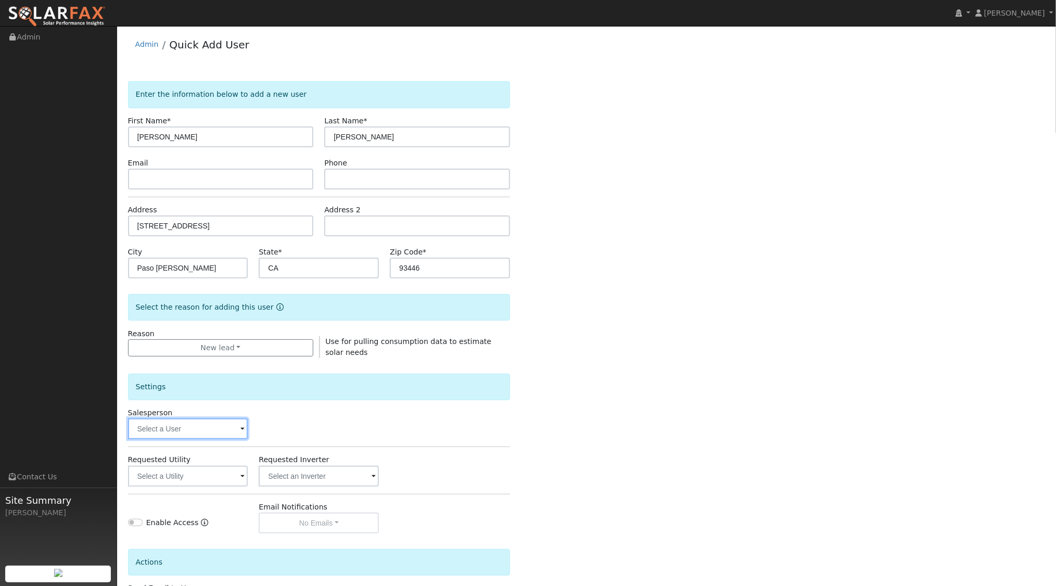
click at [200, 429] on input "text" at bounding box center [188, 429] width 120 height 21
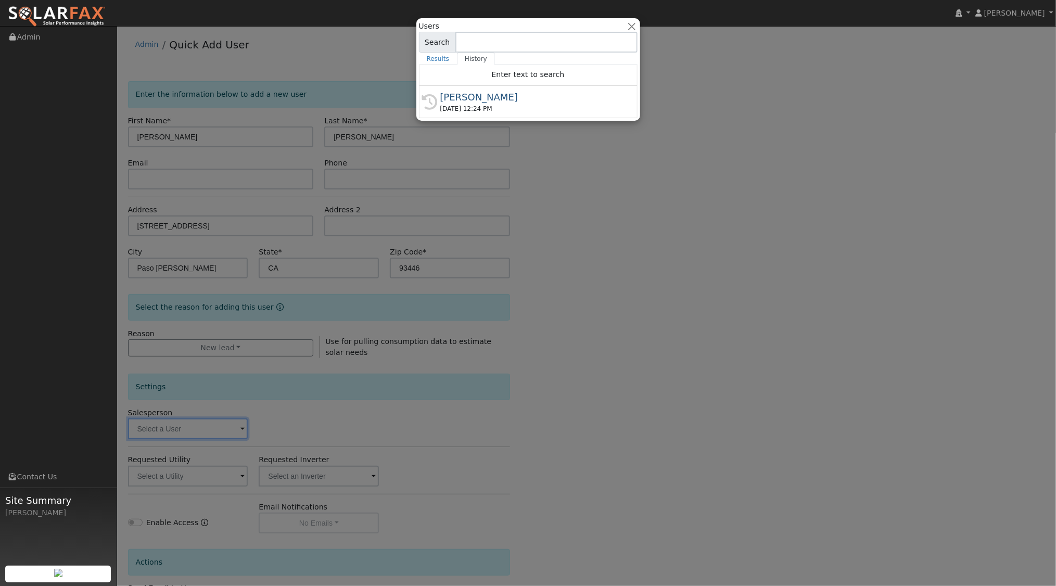
click at [492, 102] on div "[PERSON_NAME]" at bounding box center [532, 97] width 185 height 14
type input "[PERSON_NAME]"
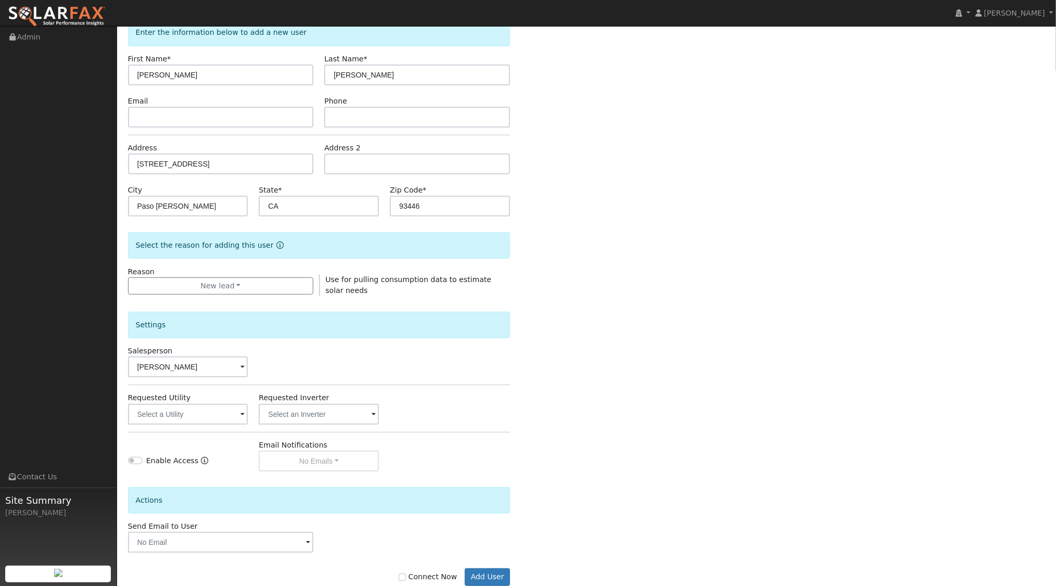
scroll to position [86, 0]
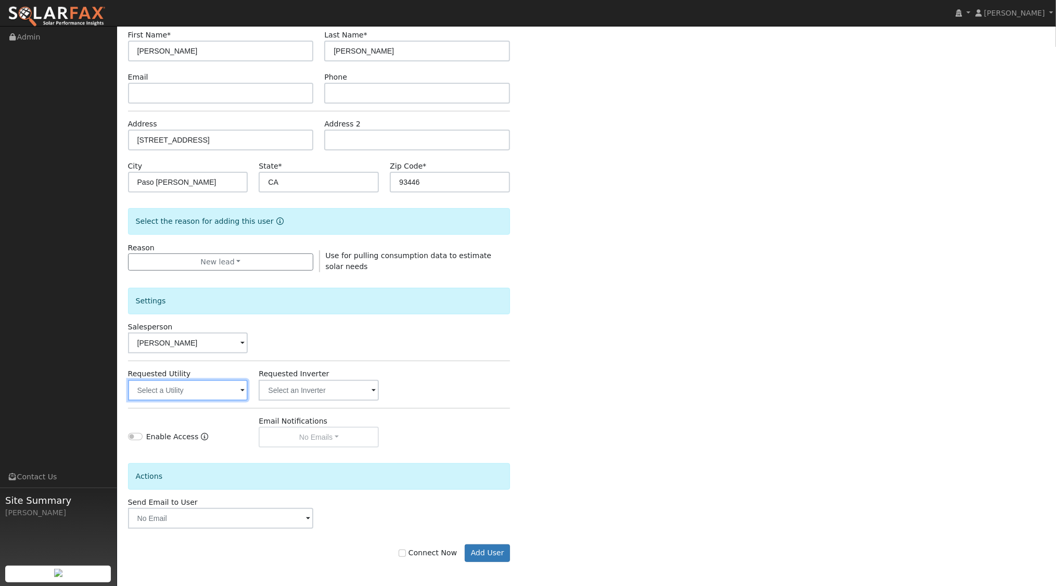
click at [218, 396] on input "text" at bounding box center [188, 390] width 120 height 21
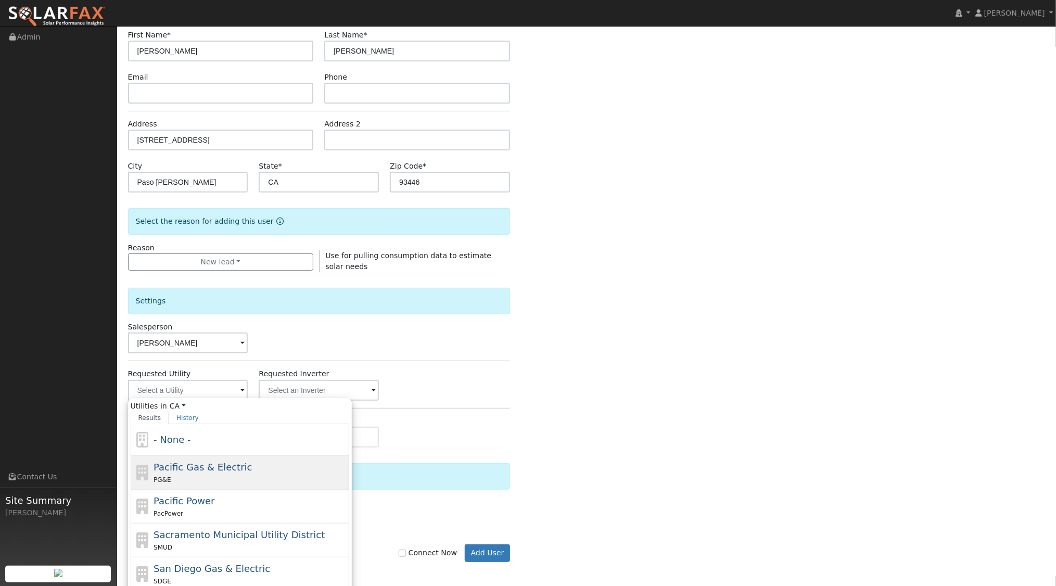
click at [196, 464] on span "Pacific Gas & Electric" at bounding box center [203, 467] width 98 height 11
type input "Pacific Gas & Electric"
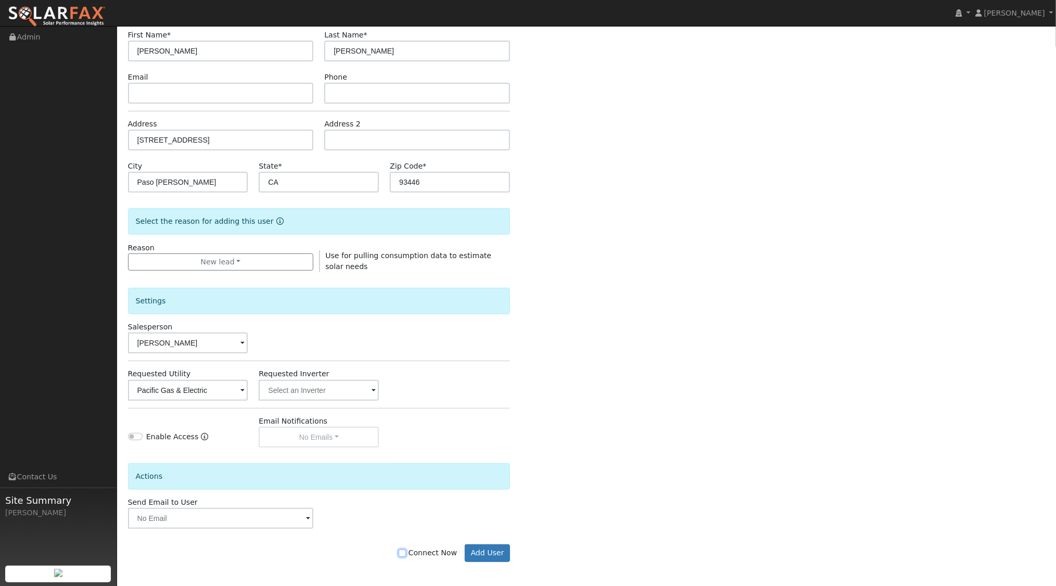
click at [406, 552] on input "Connect Now" at bounding box center [402, 553] width 7 height 7
checkbox input "true"
click at [497, 547] on button "Add User" at bounding box center [487, 554] width 45 height 18
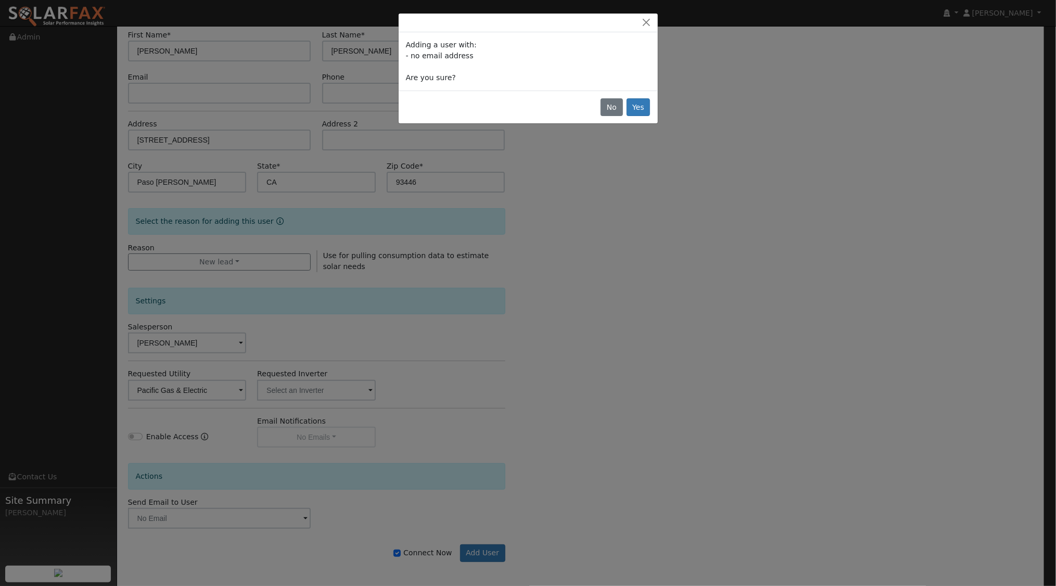
scroll to position [84, 0]
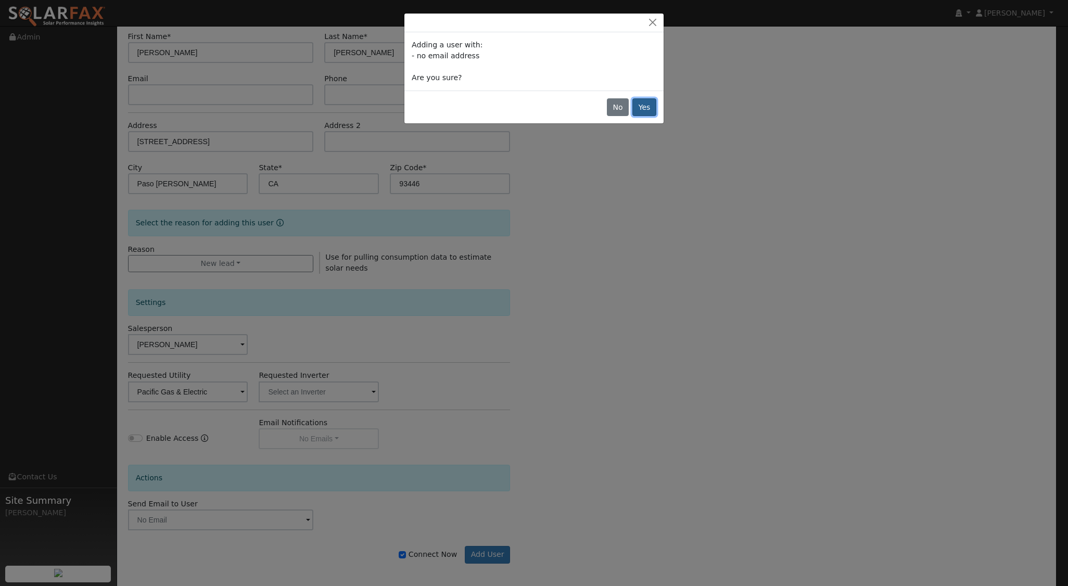
click at [650, 109] on button "Yes" at bounding box center [644, 107] width 24 height 18
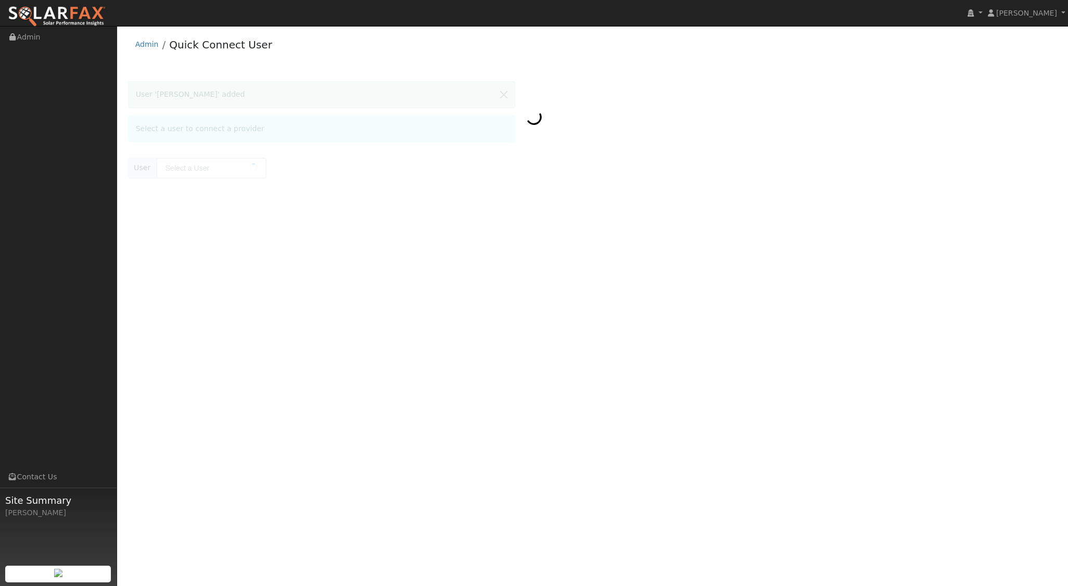
type input "[PERSON_NAME]"
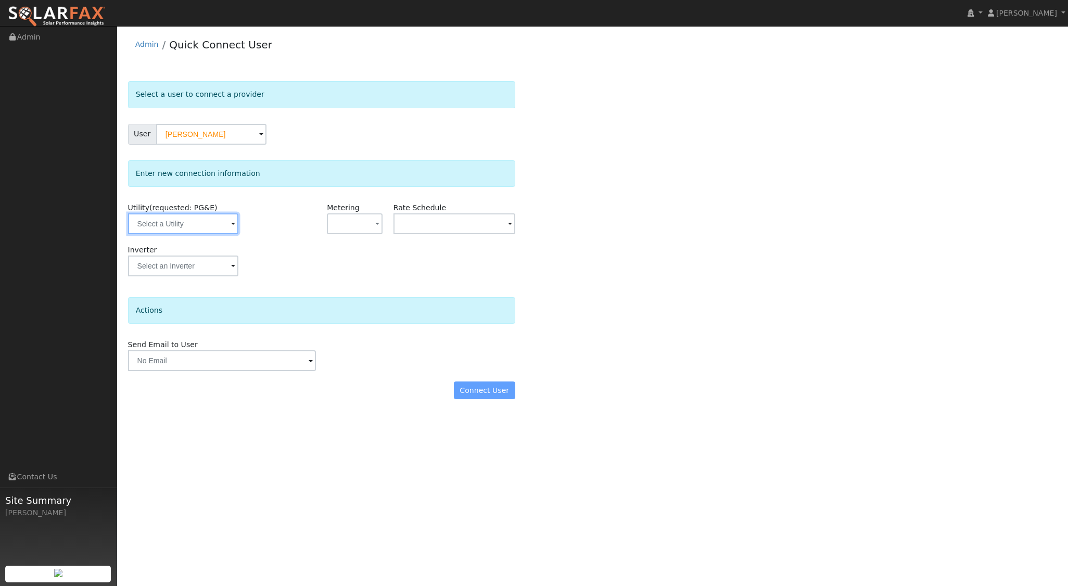
click at [211, 224] on input "text" at bounding box center [183, 223] width 110 height 21
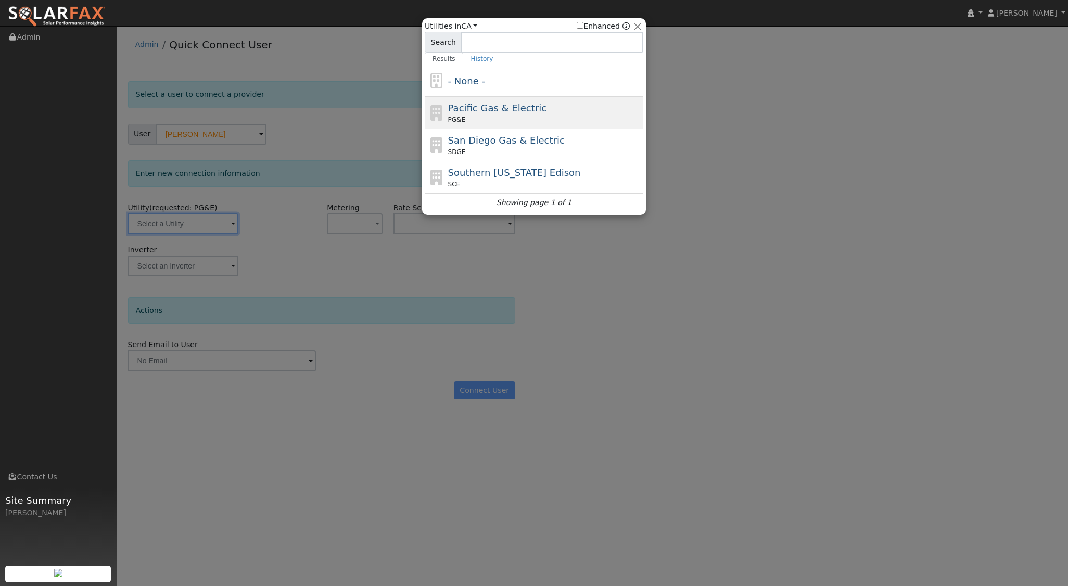
click at [501, 106] on span "Pacific Gas & Electric" at bounding box center [497, 108] width 98 height 11
type input "PG&E"
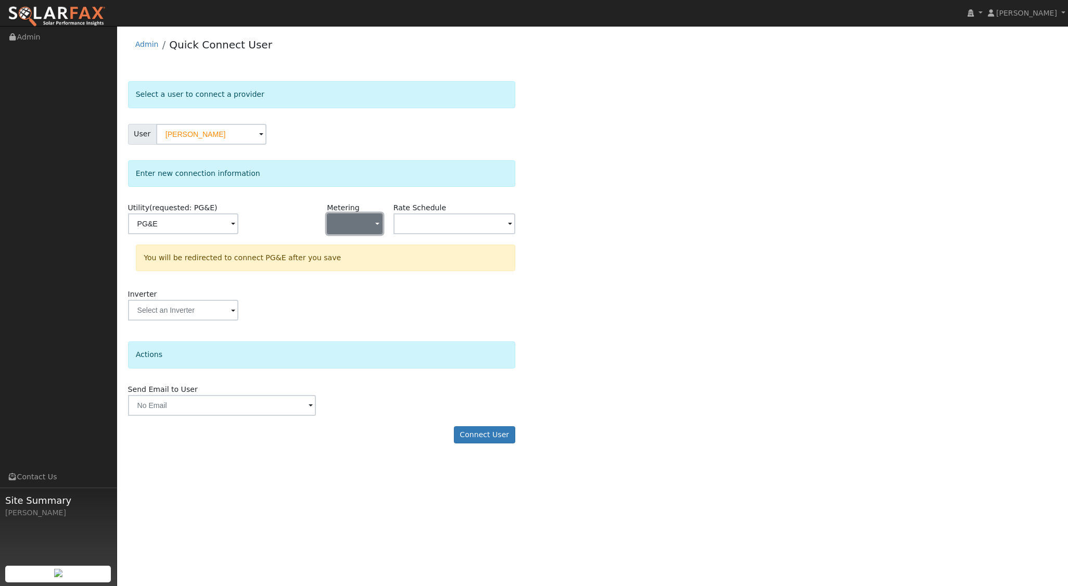
click at [368, 221] on button "button" at bounding box center [354, 223] width 55 height 21
click at [355, 265] on link "NEM" at bounding box center [363, 261] width 72 height 15
click at [476, 220] on input "text" at bounding box center [455, 223] width 122 height 21
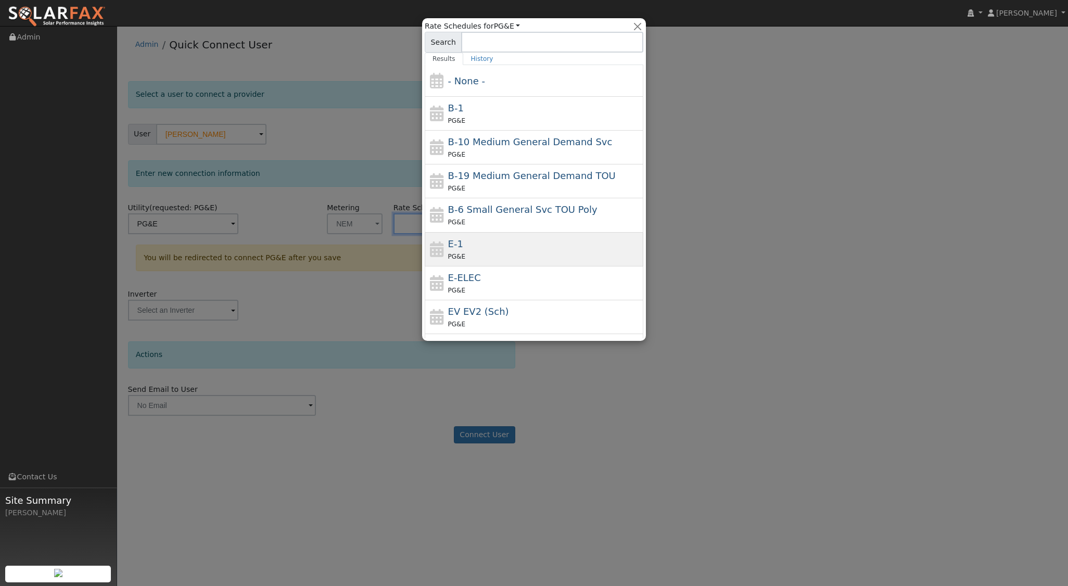
click at [469, 247] on div "E-1 PG&E" at bounding box center [544, 249] width 193 height 25
type input "E-1"
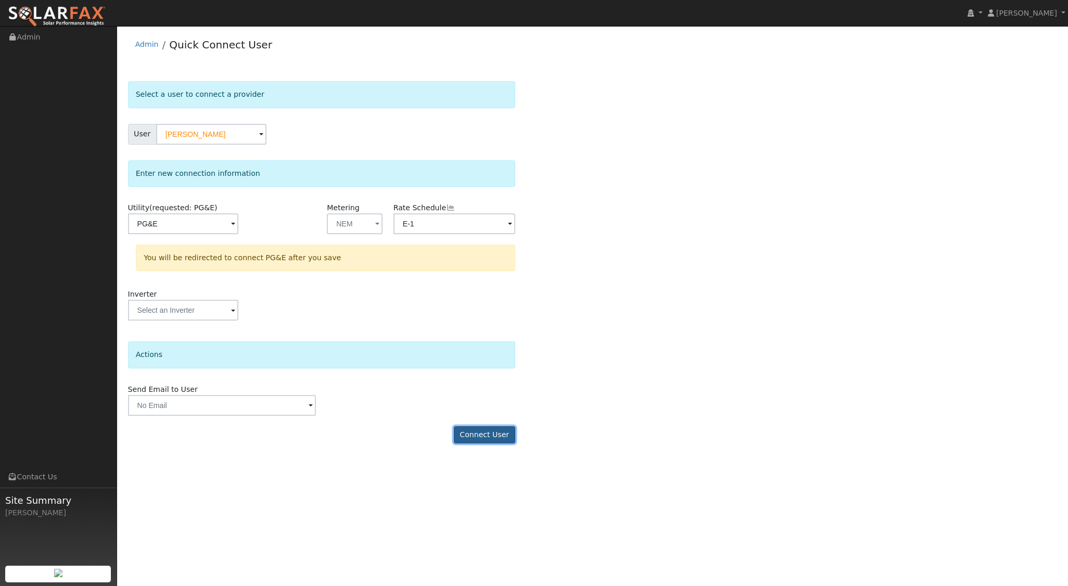
click at [483, 431] on button "Connect User" at bounding box center [484, 435] width 61 height 18
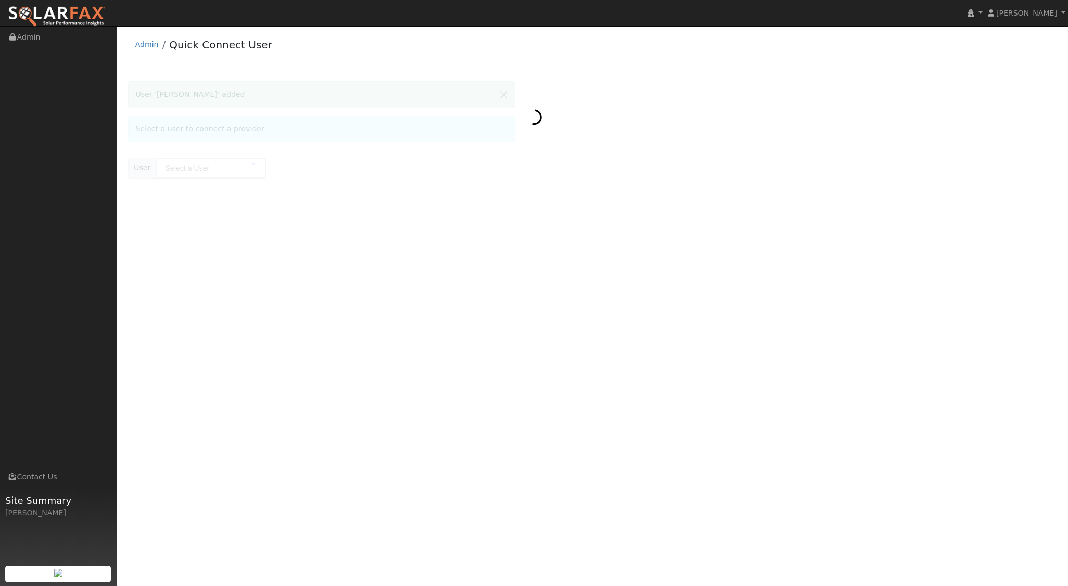
type input "[PERSON_NAME]"
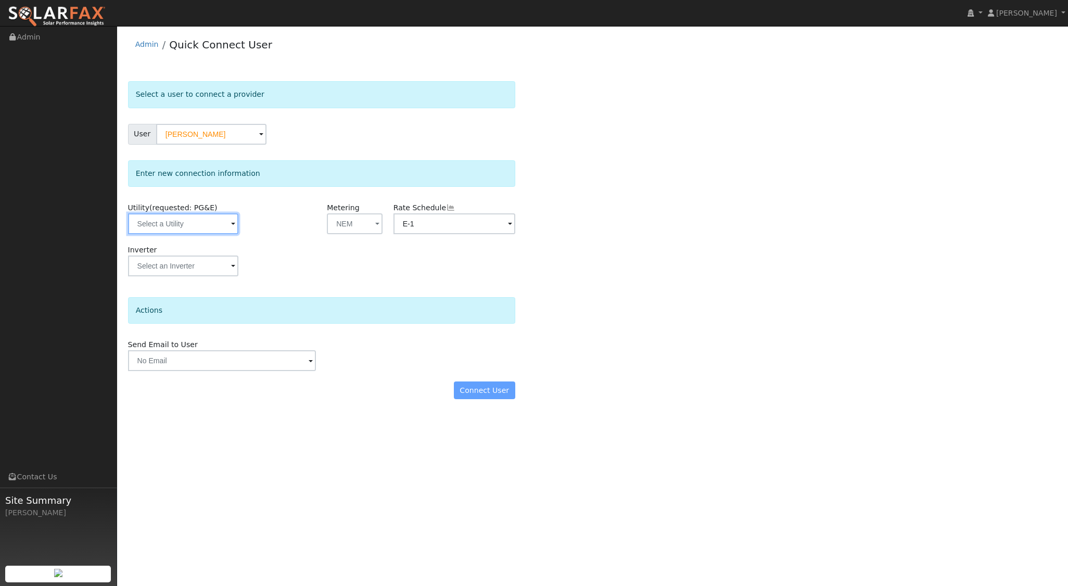
click at [198, 214] on input "text" at bounding box center [183, 223] width 110 height 21
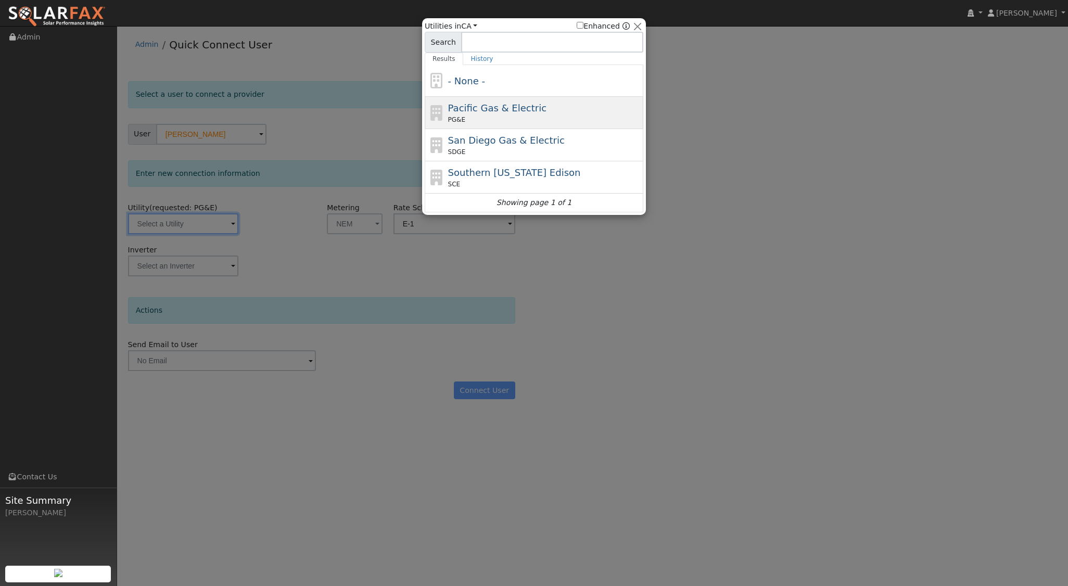
click at [508, 97] on div "Pacific Gas & Electric PG&E" at bounding box center [534, 113] width 219 height 32
type input "PG&E"
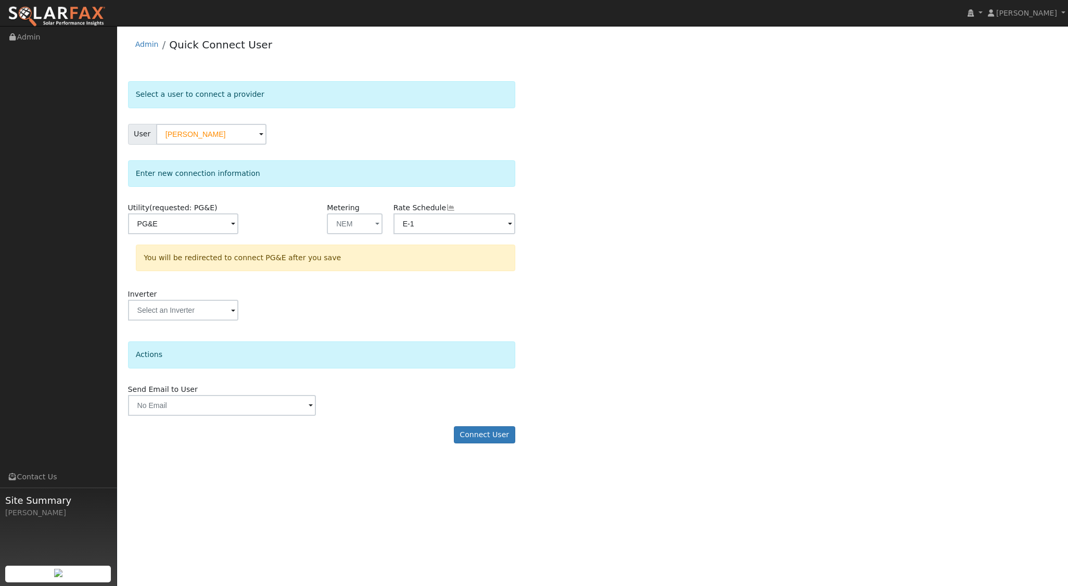
click at [475, 421] on form "Select a user to connect a provider User [PERSON_NAME] Account Default Account …" at bounding box center [321, 267] width 387 height 373
click at [488, 437] on button "Connect User" at bounding box center [484, 435] width 61 height 18
